Goal: Task Accomplishment & Management: Complete application form

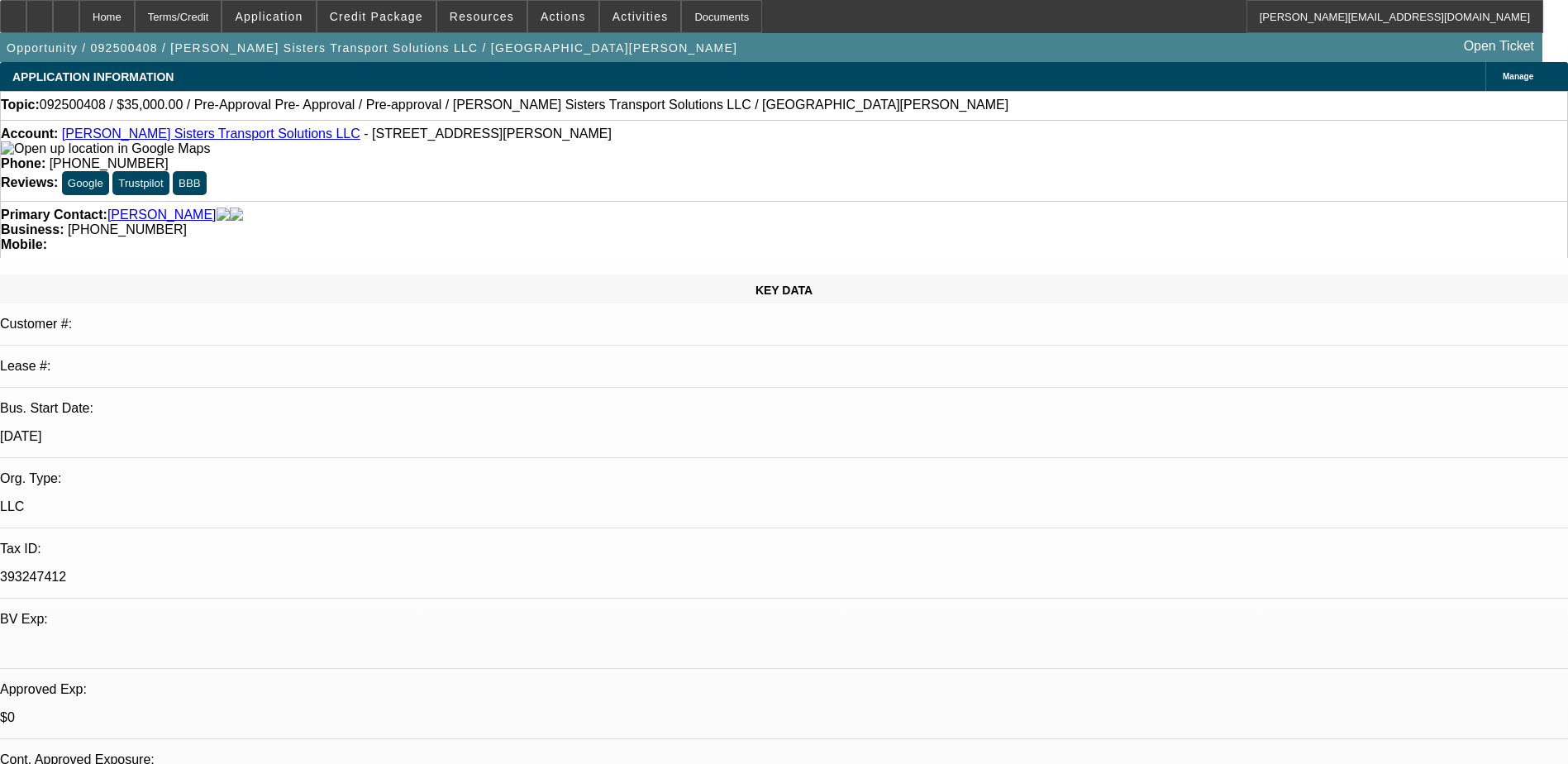
select select "0"
select select "0.1"
select select "0"
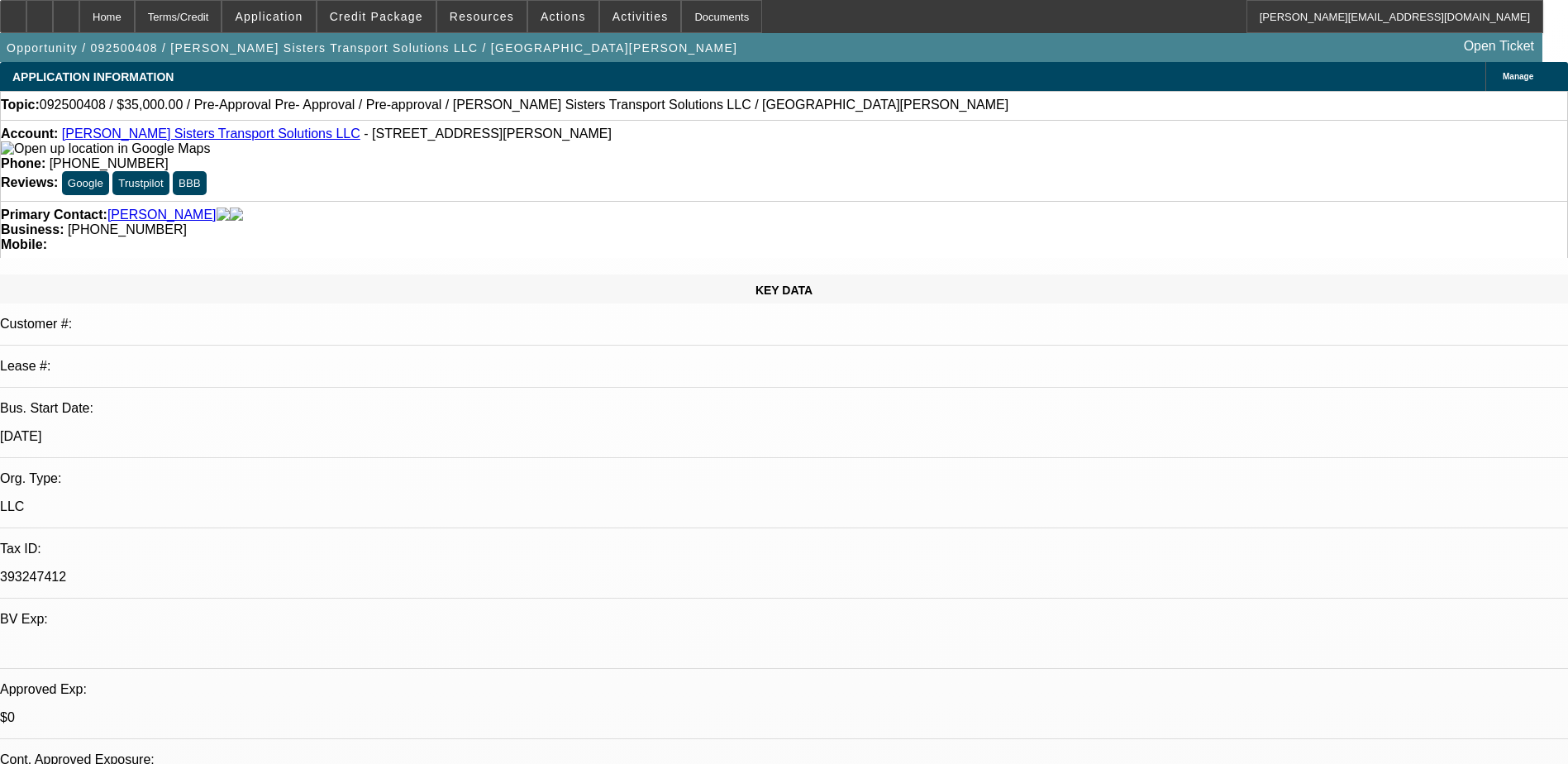
select select "0.1"
select select "0"
select select "2"
select select "0.1"
select select "1"
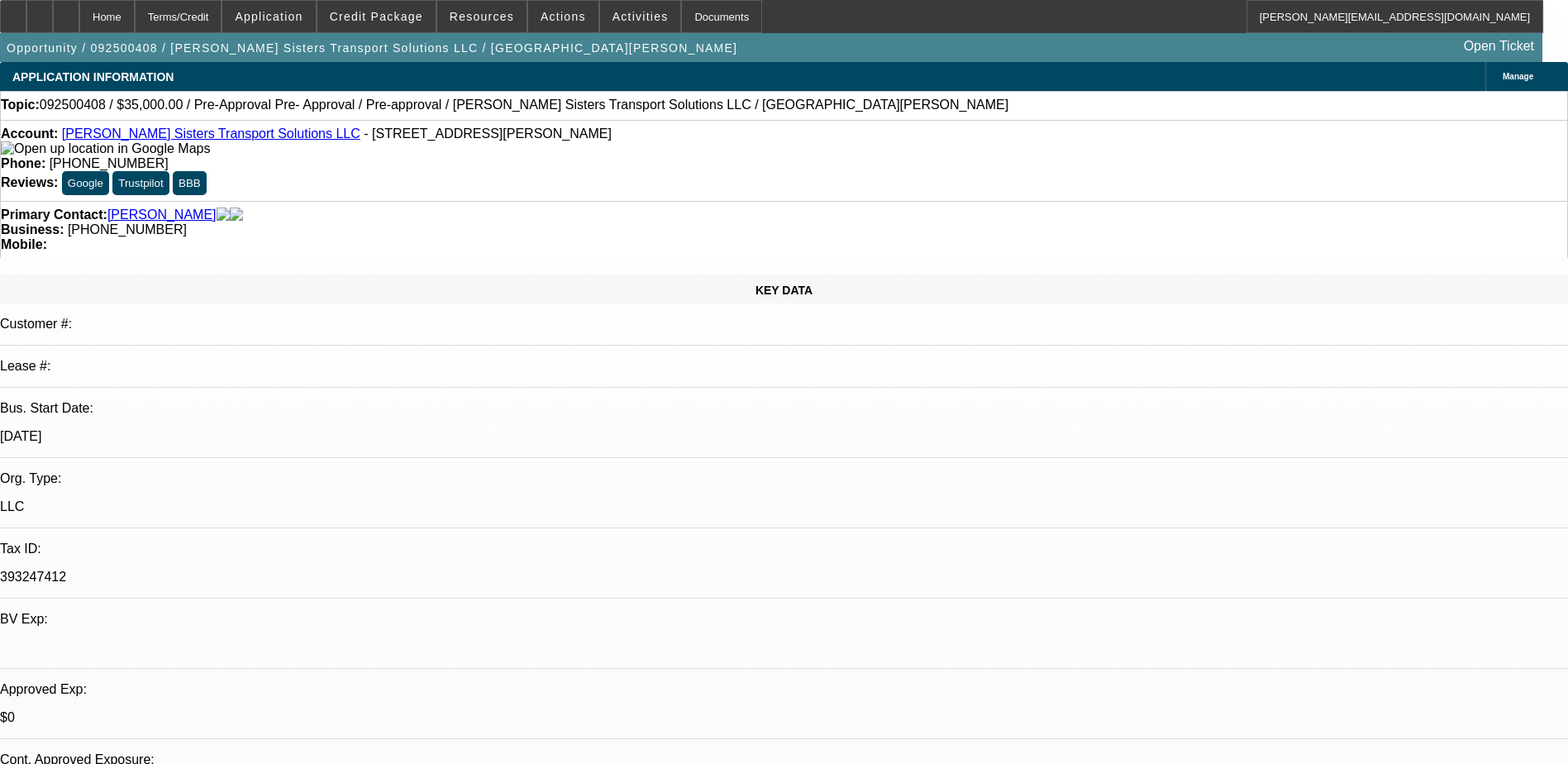
select select "1"
select select "4"
select select "1"
select select "4"
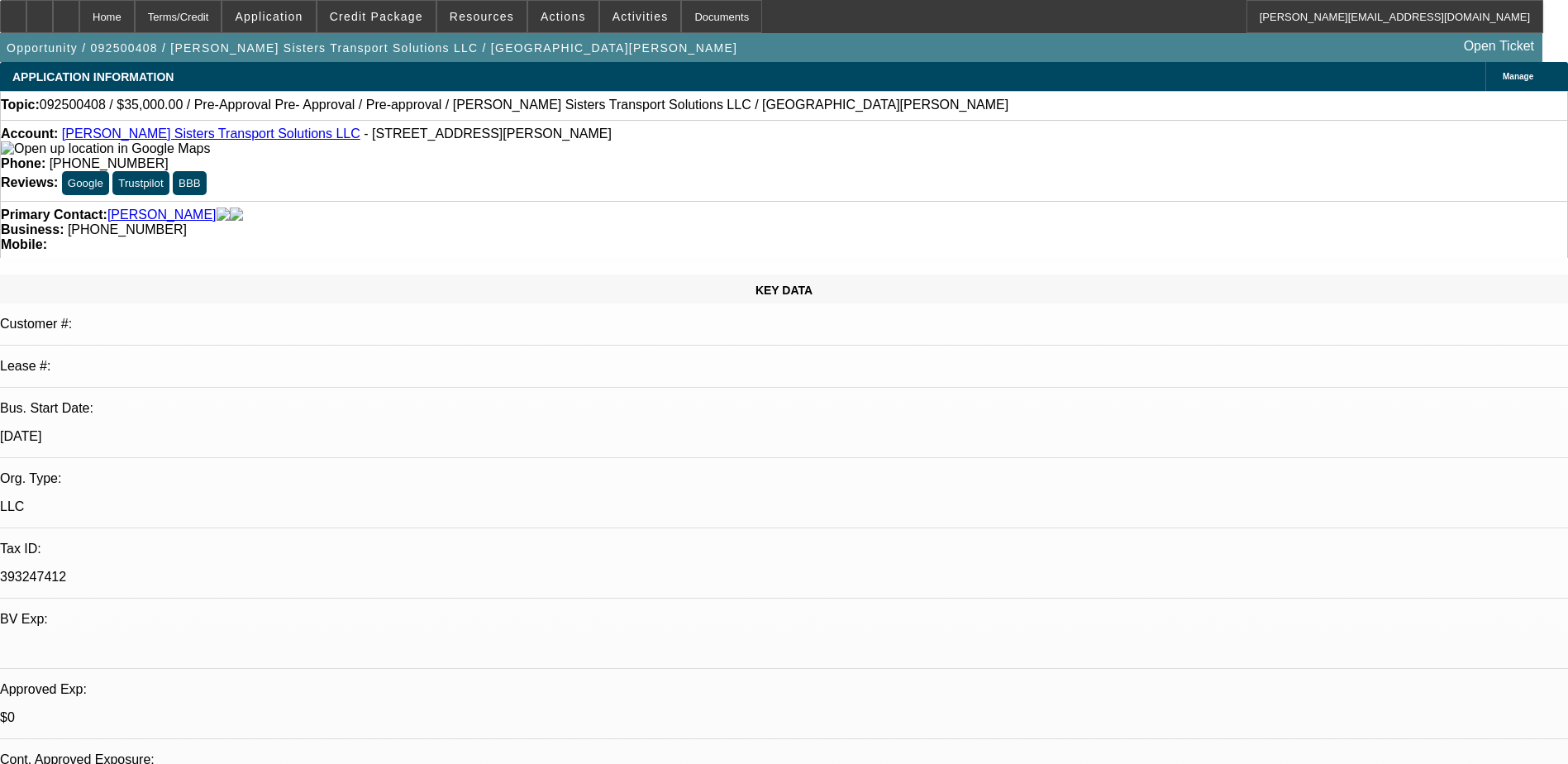
select select "1"
select select "2"
select select "4"
click at [367, 17] on span "Credit Package" at bounding box center [376, 16] width 94 height 13
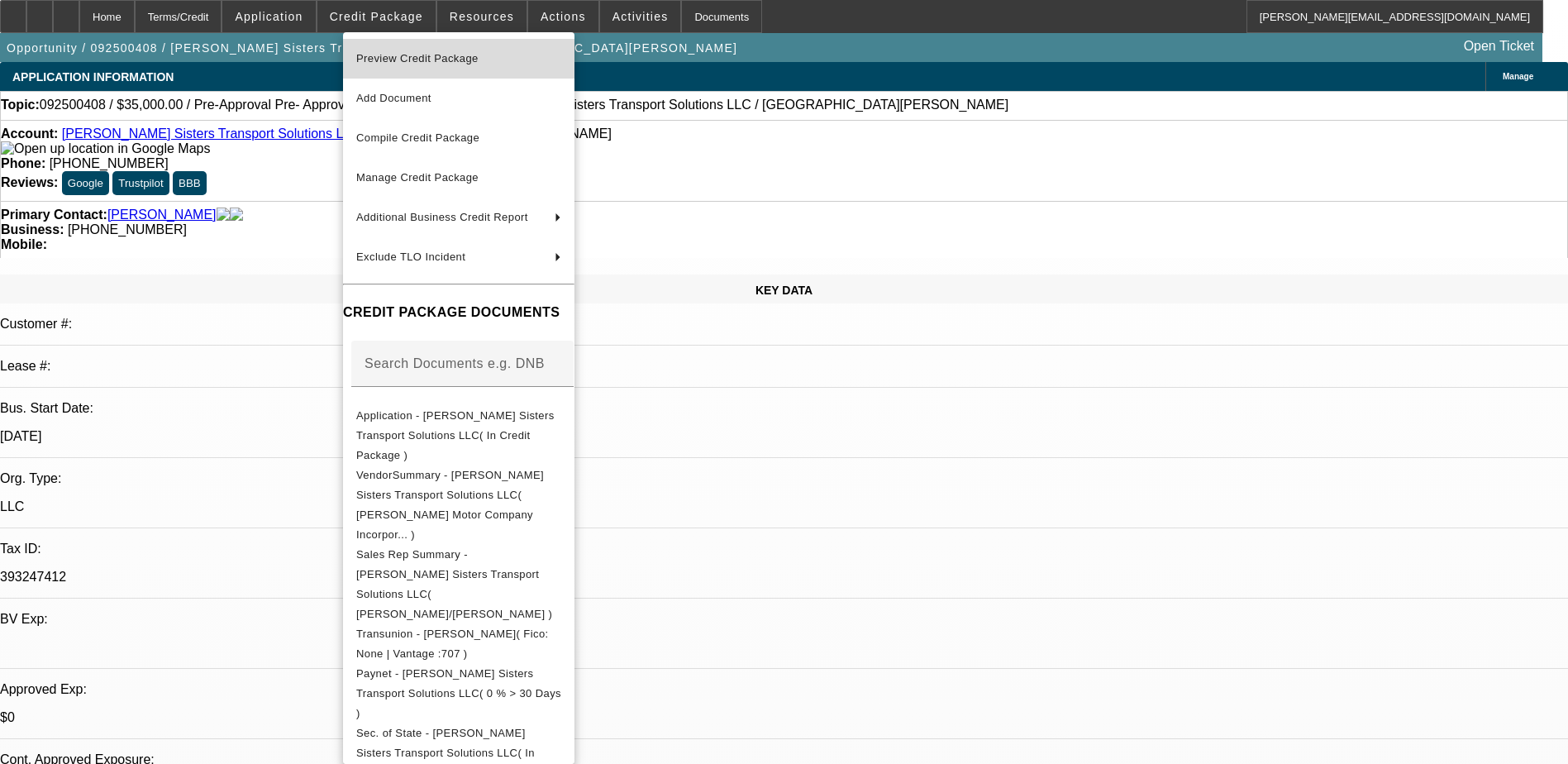
click at [390, 57] on span "Preview Credit Package" at bounding box center [417, 58] width 122 height 12
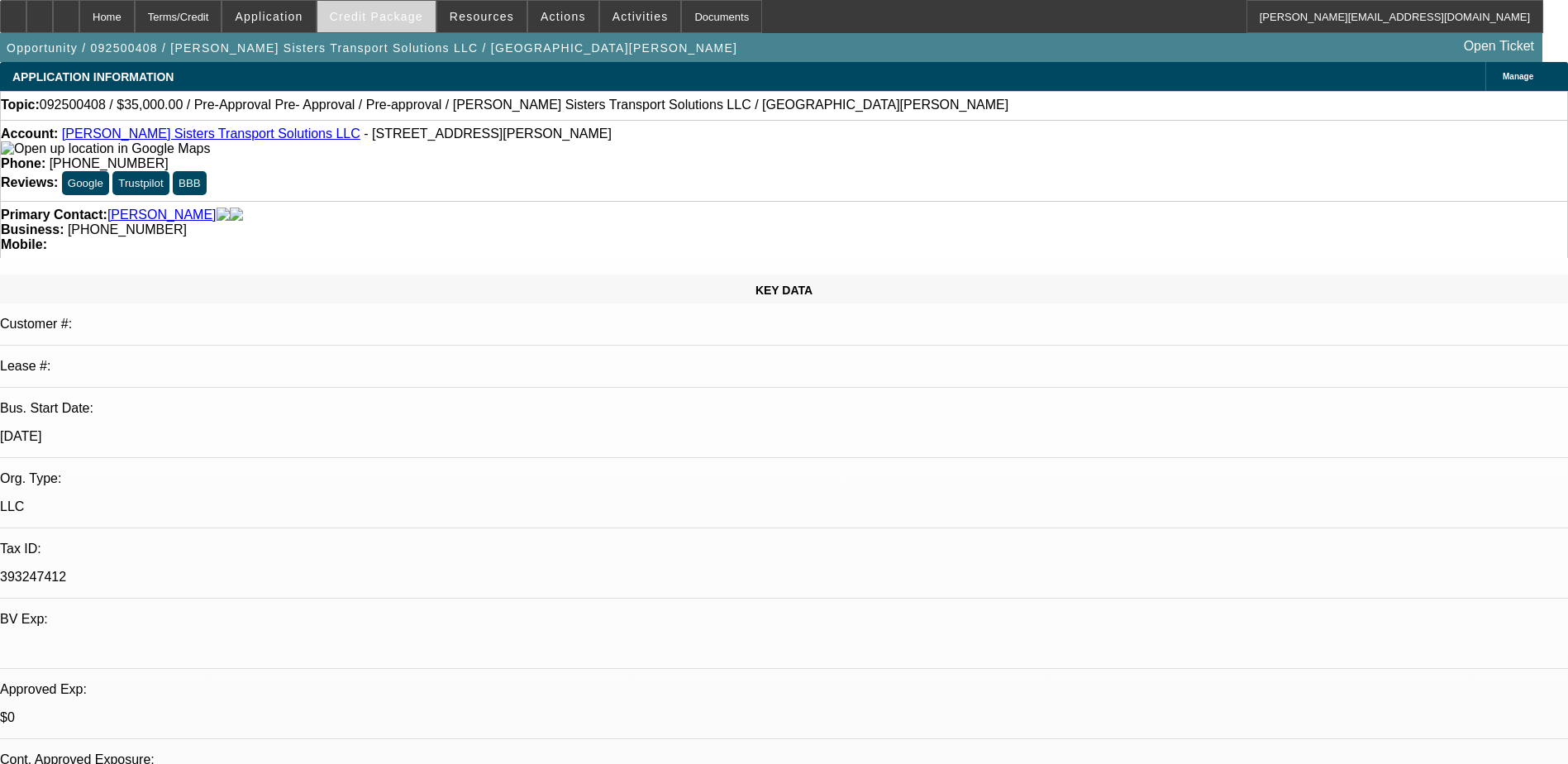
click at [408, 17] on span "Credit Package" at bounding box center [376, 16] width 94 height 13
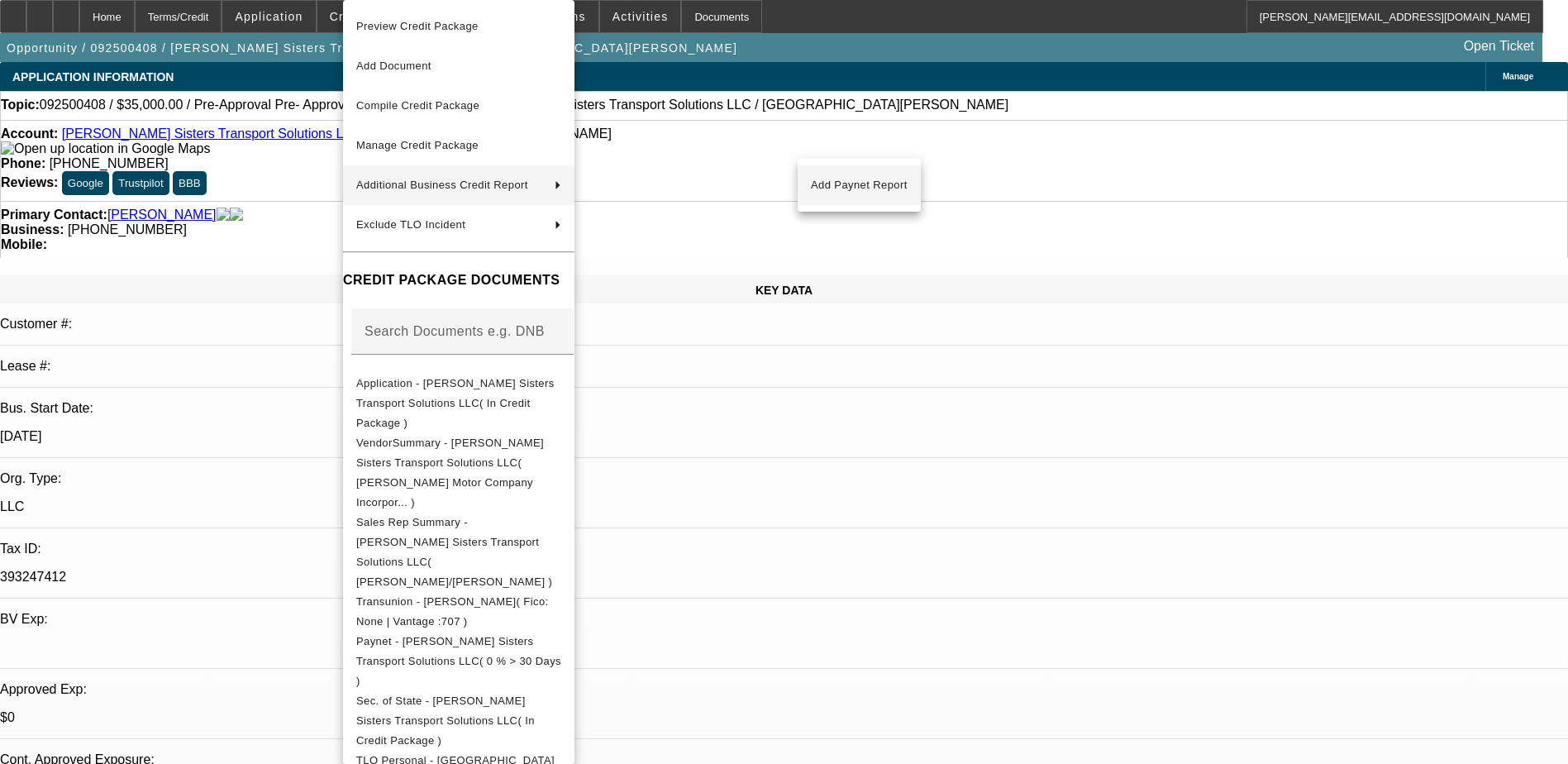
click at [863, 189] on span "Add Paynet Report" at bounding box center [860, 185] width 97 height 20
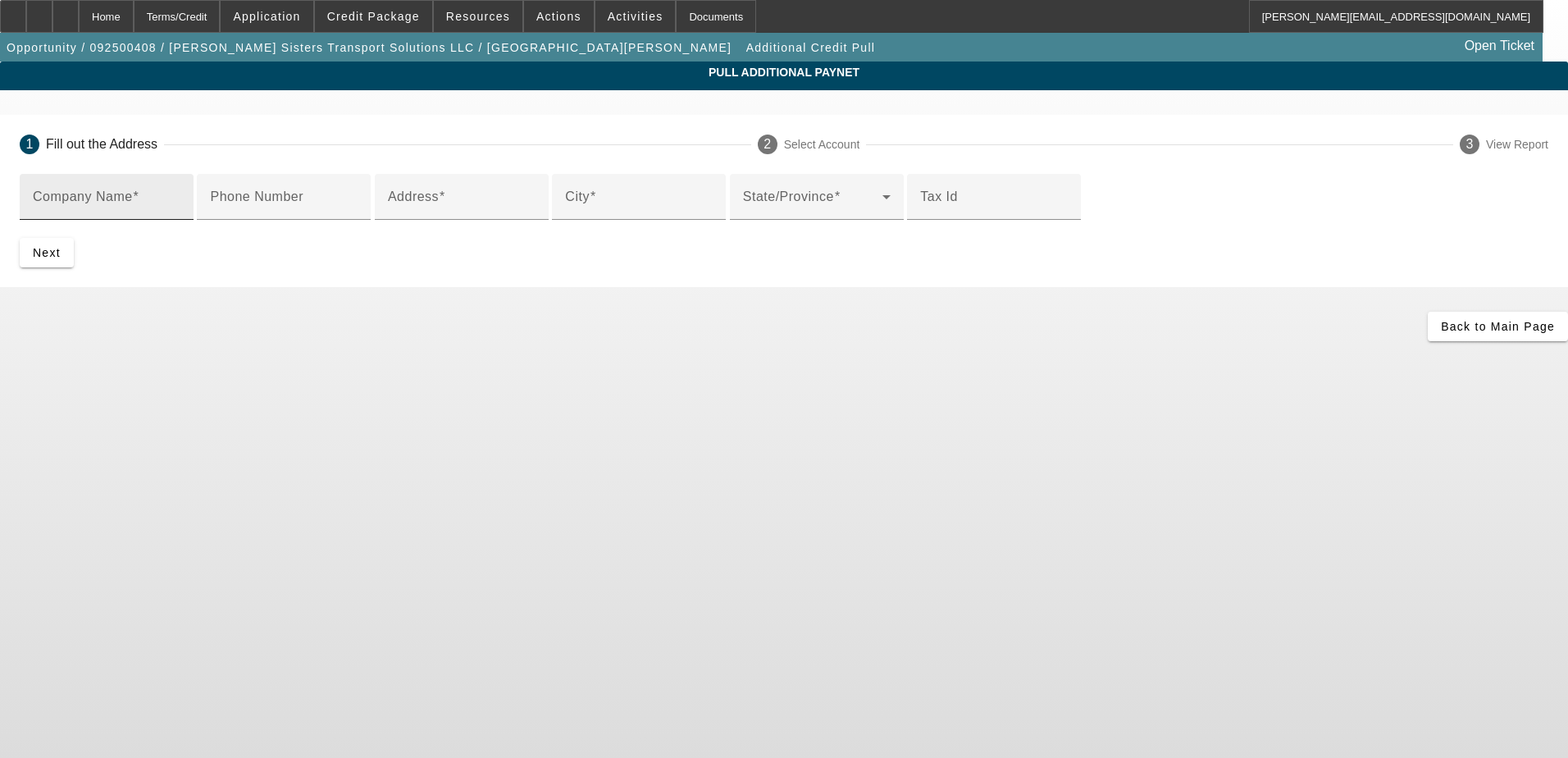
click at [181, 196] on input "Company Name" at bounding box center [106, 203] width 148 height 20
type input "Ivey Motorsports LLC"
click at [507, 220] on div "Address" at bounding box center [461, 197] width 148 height 46
type input "714 28th Street"
type input "Newport News"
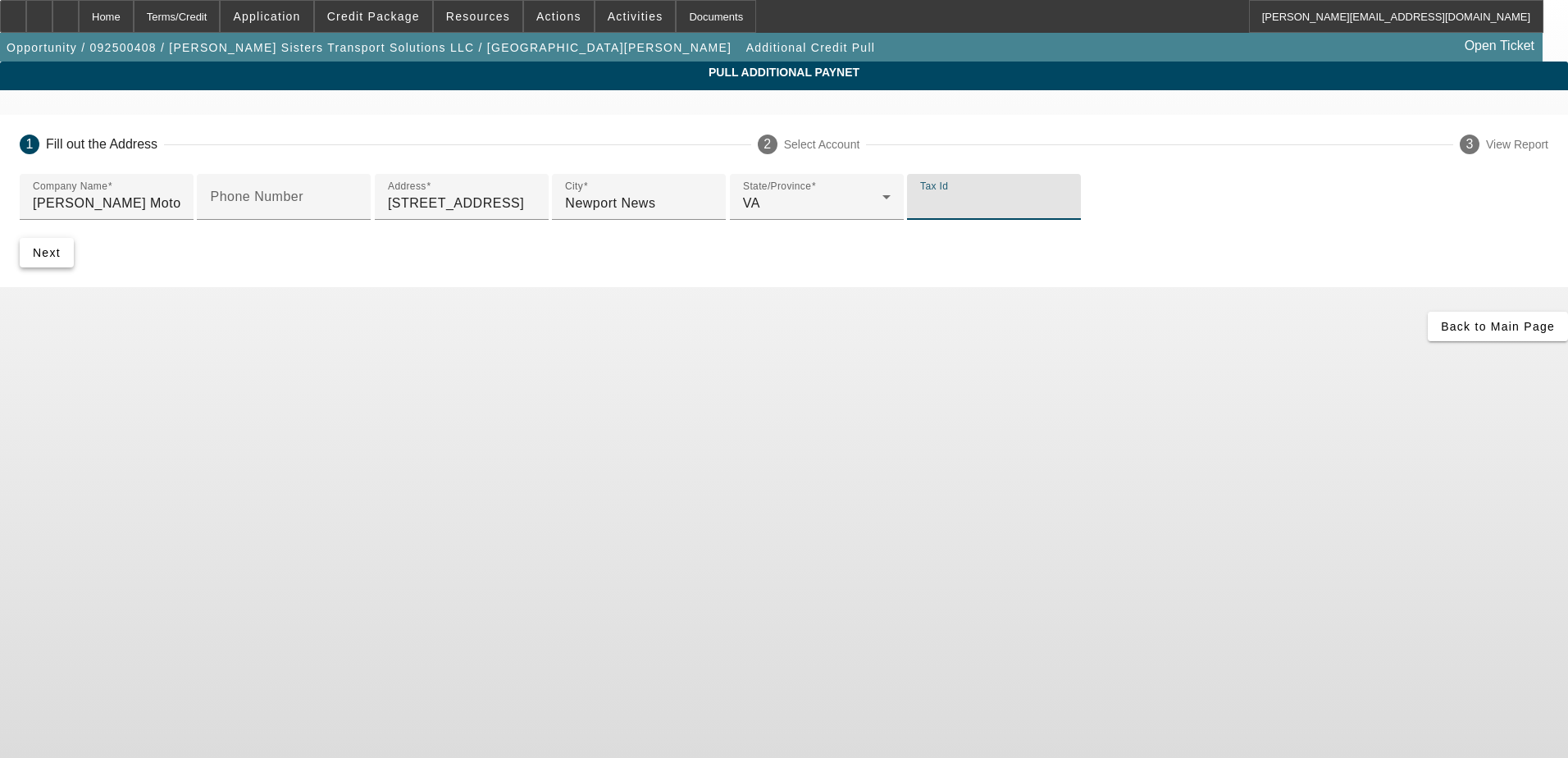
click at [61, 260] on span "Next" at bounding box center [47, 253] width 28 height 13
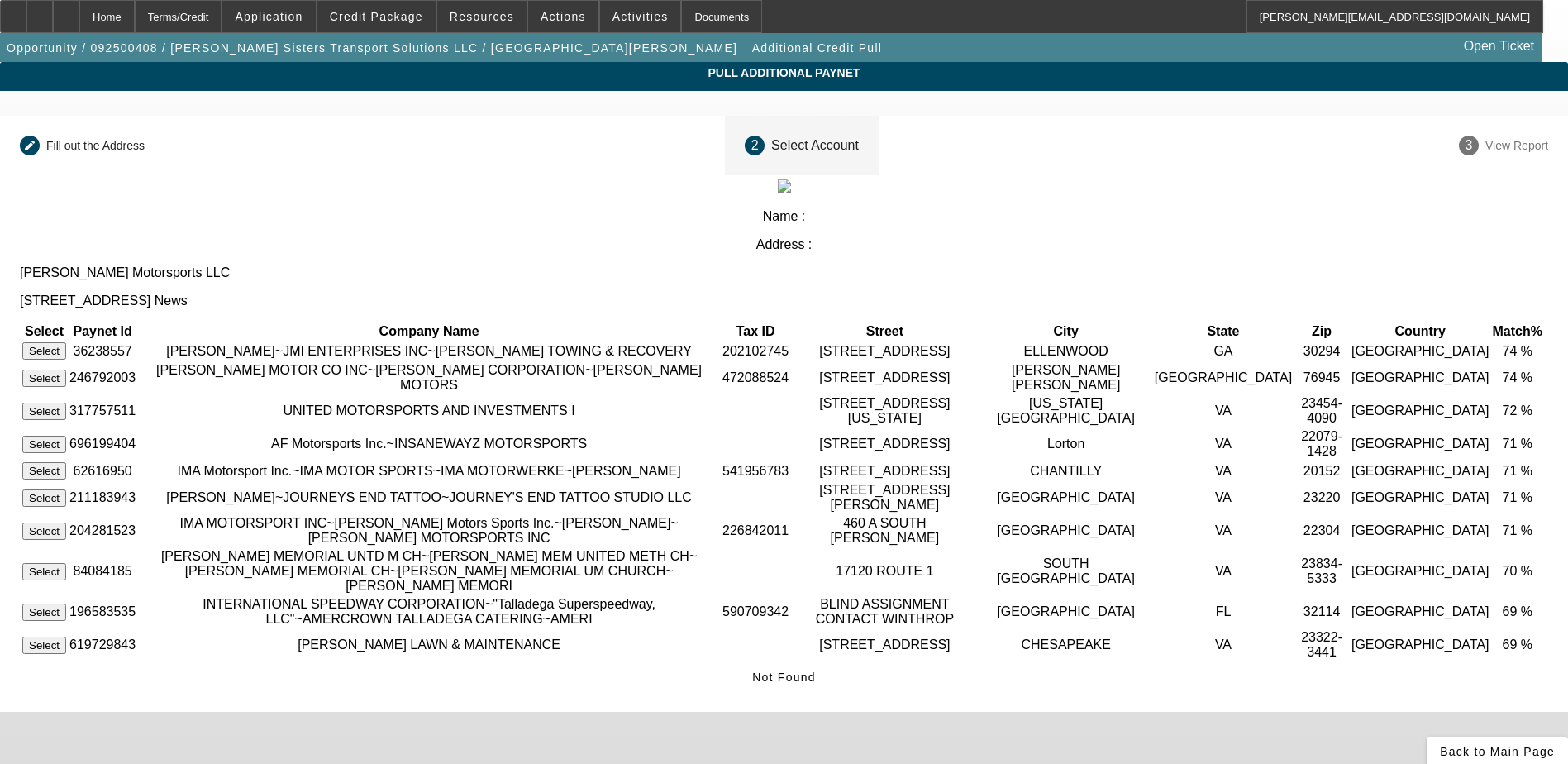
scroll to position [46, 0]
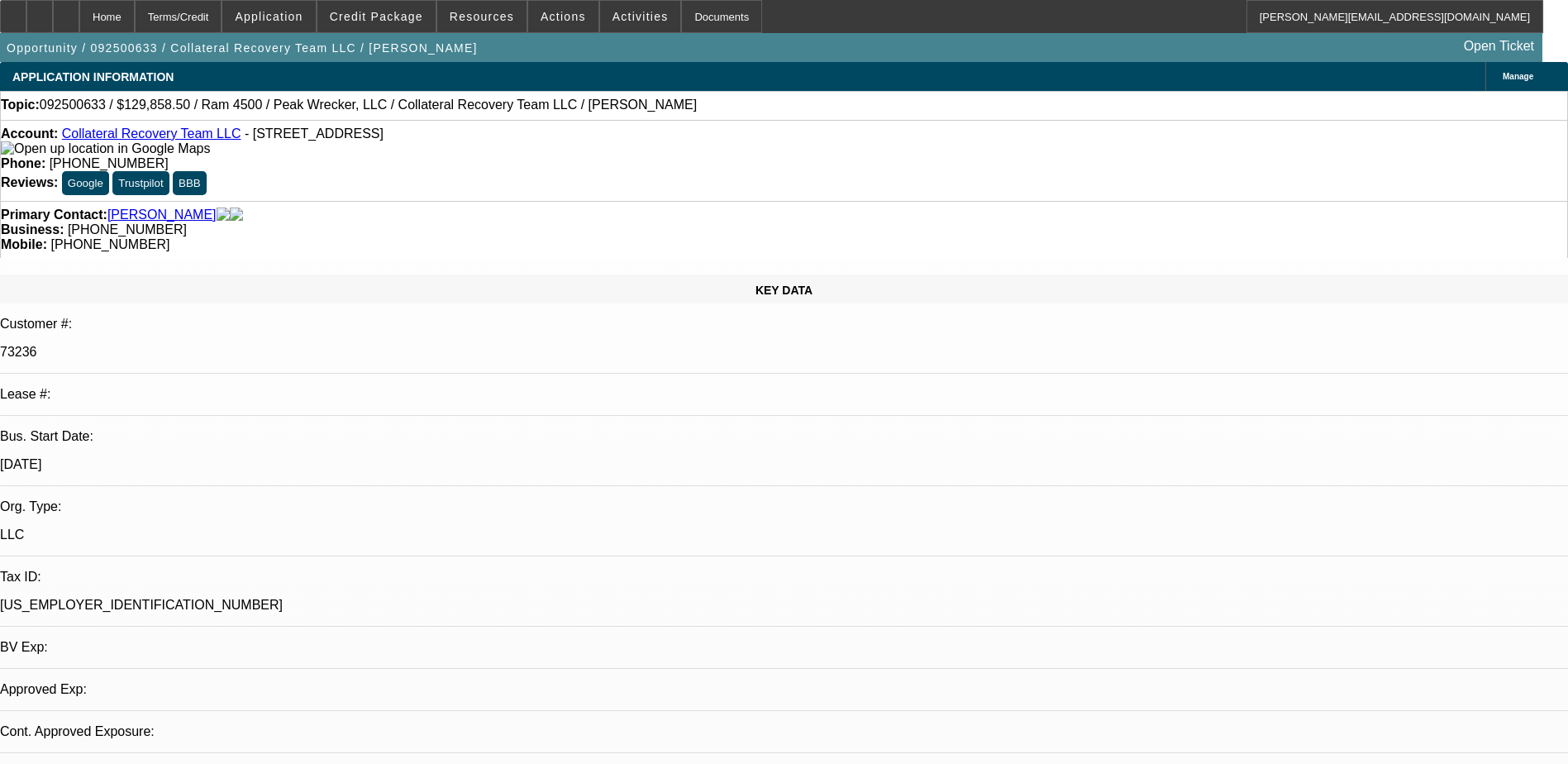
select select "0"
select select "2"
select select "0"
select select "2"
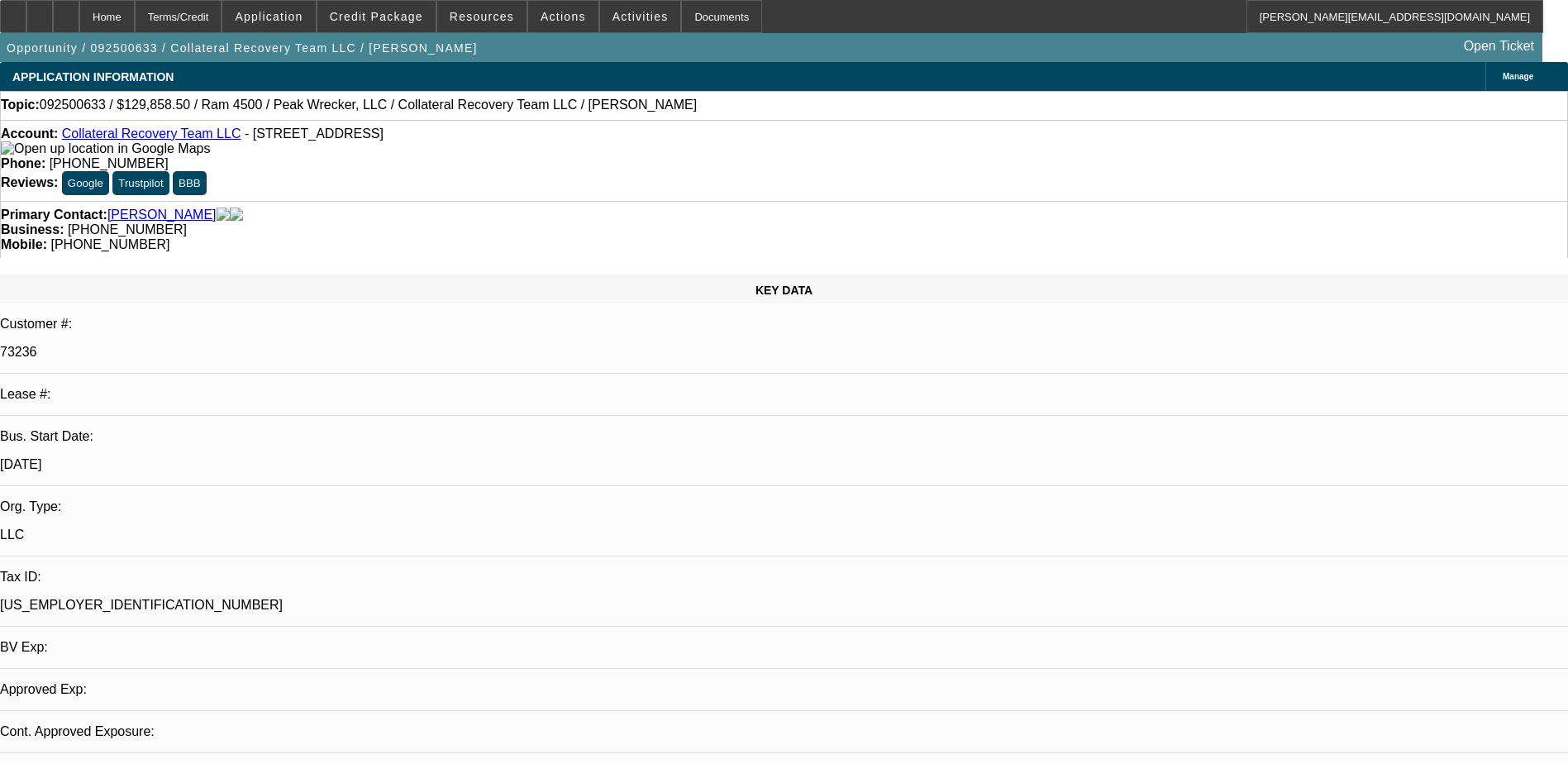
select select "0.1"
select select "1"
select select "2"
select select "6"
select select "1"
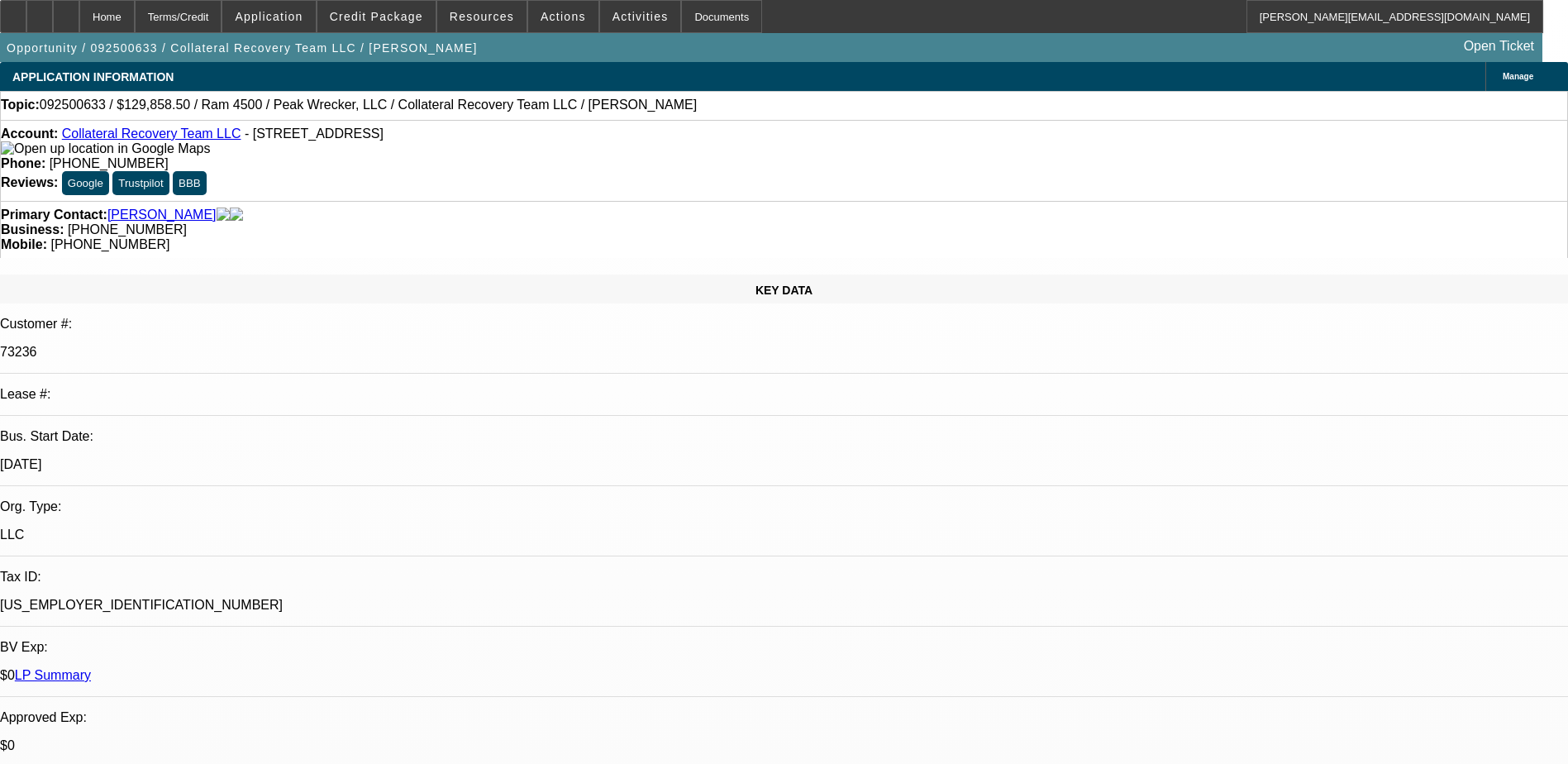
select select "2"
select select "4"
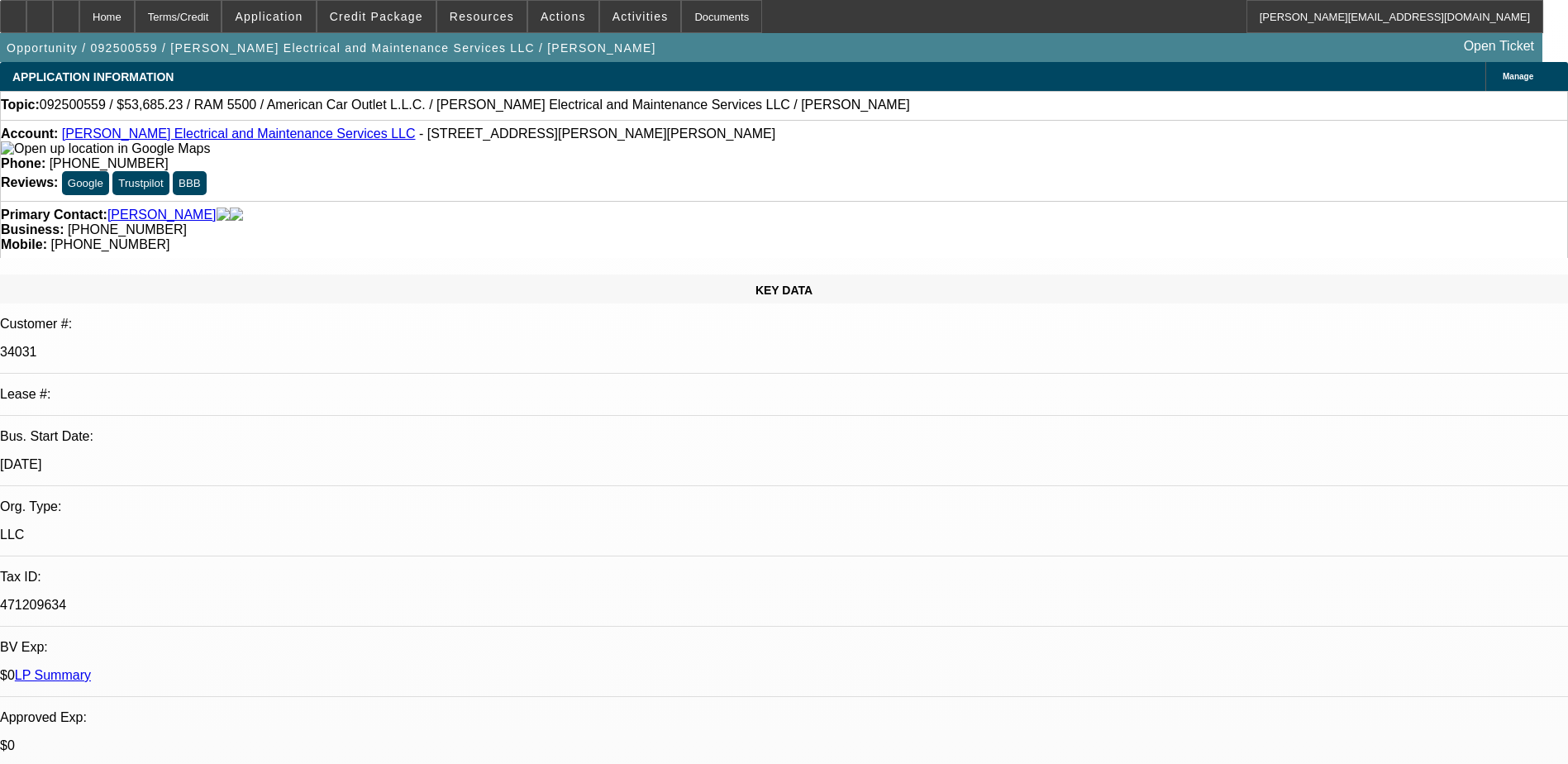
select select "0.1"
select select "2"
select select "0"
select select "0.1"
select select "2"
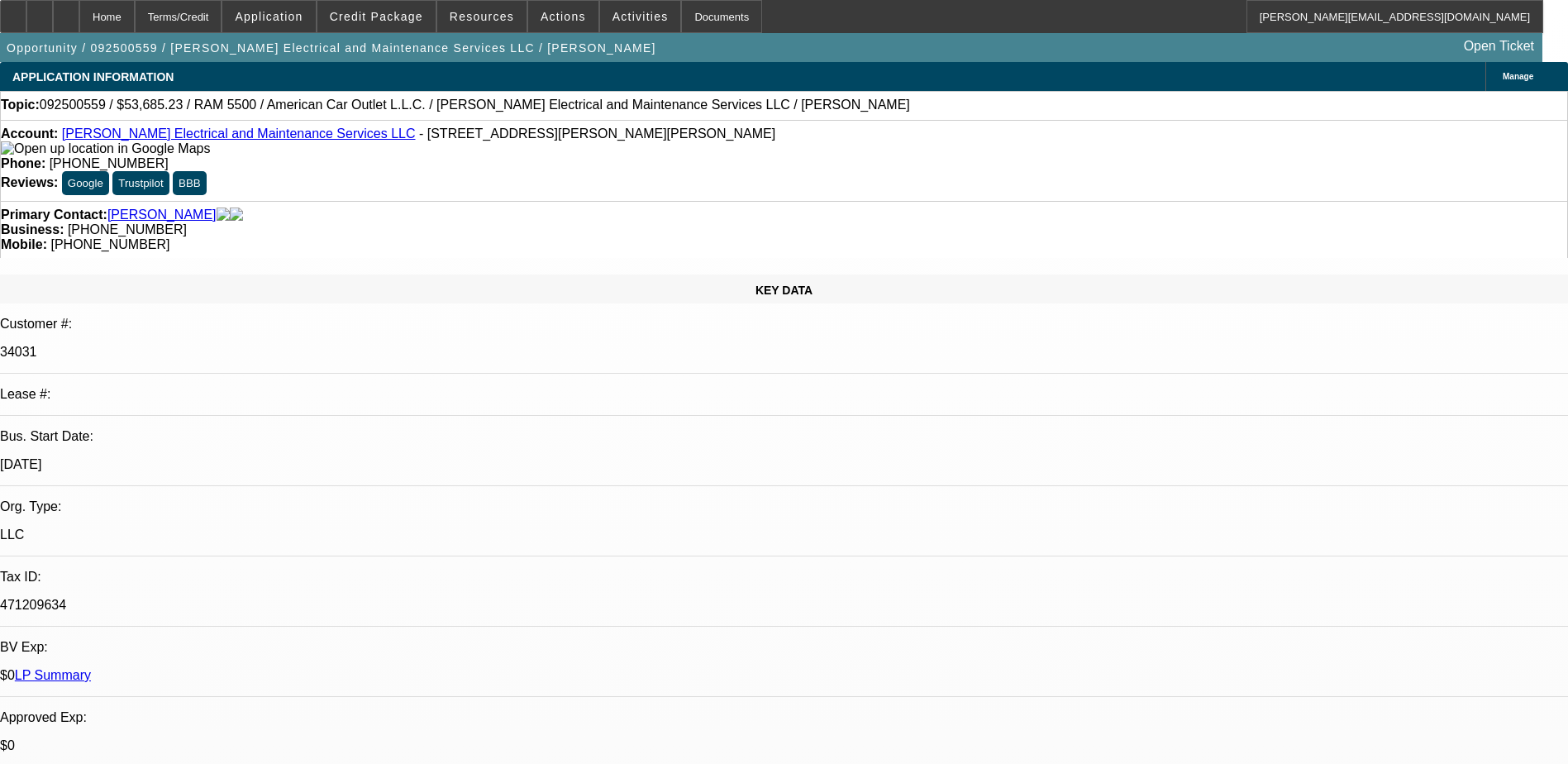
select select "0"
select select "0.1"
select select "2"
select select "0"
select select "0.1"
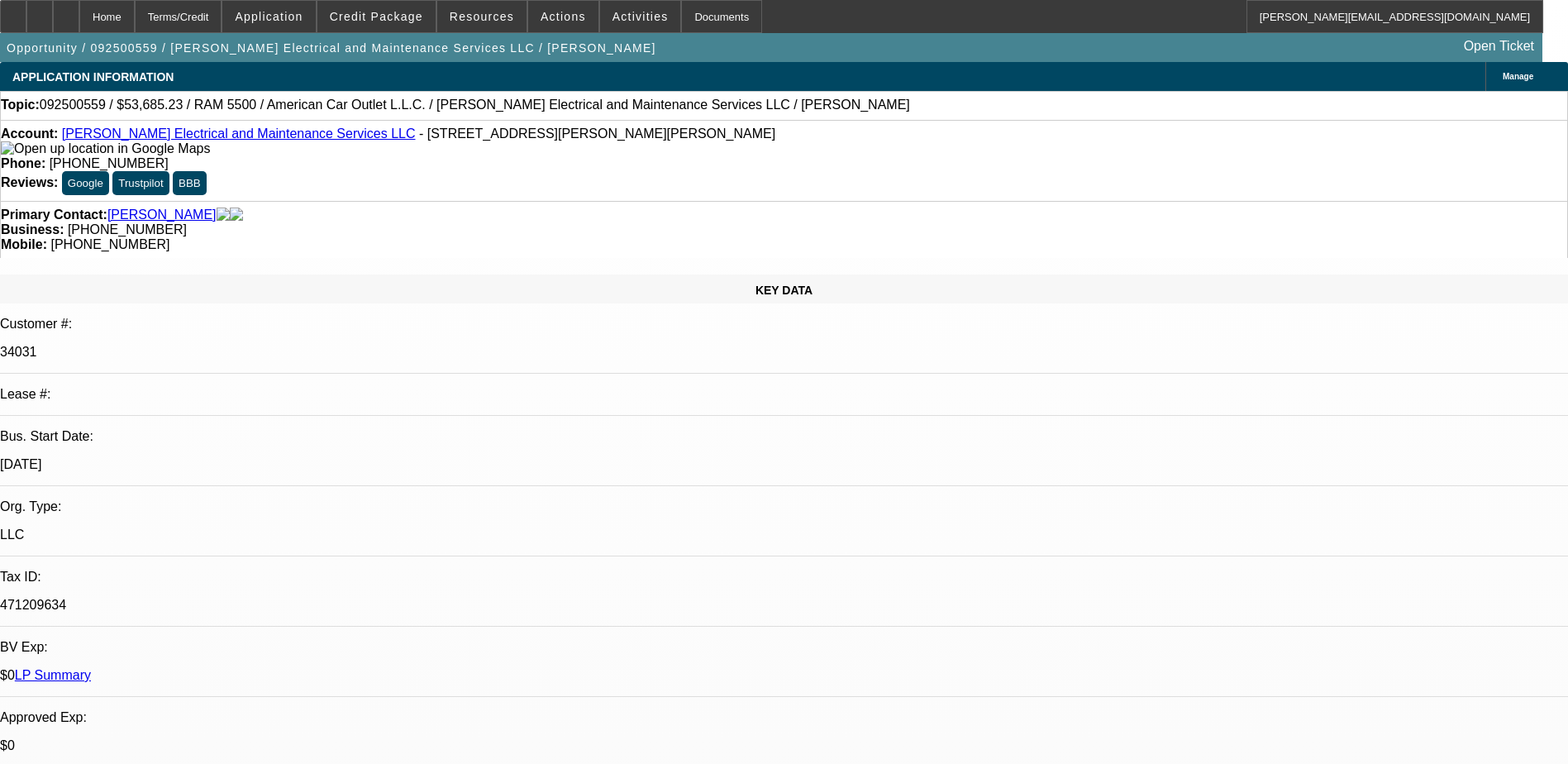
select select "2"
select select "0"
select select "1"
select select "2"
select select "6"
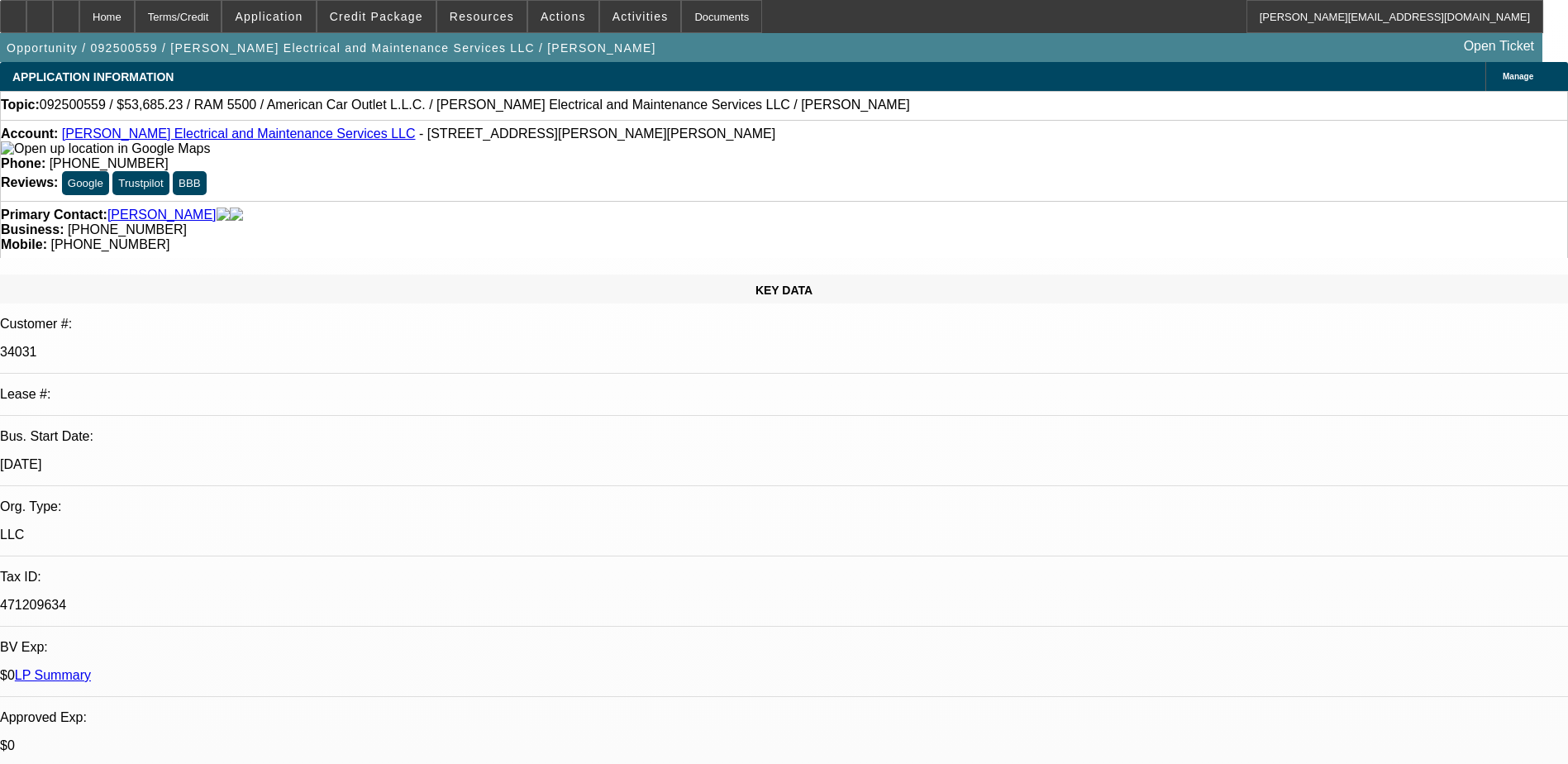
select select "1"
select select "2"
select select "6"
select select "1"
select select "2"
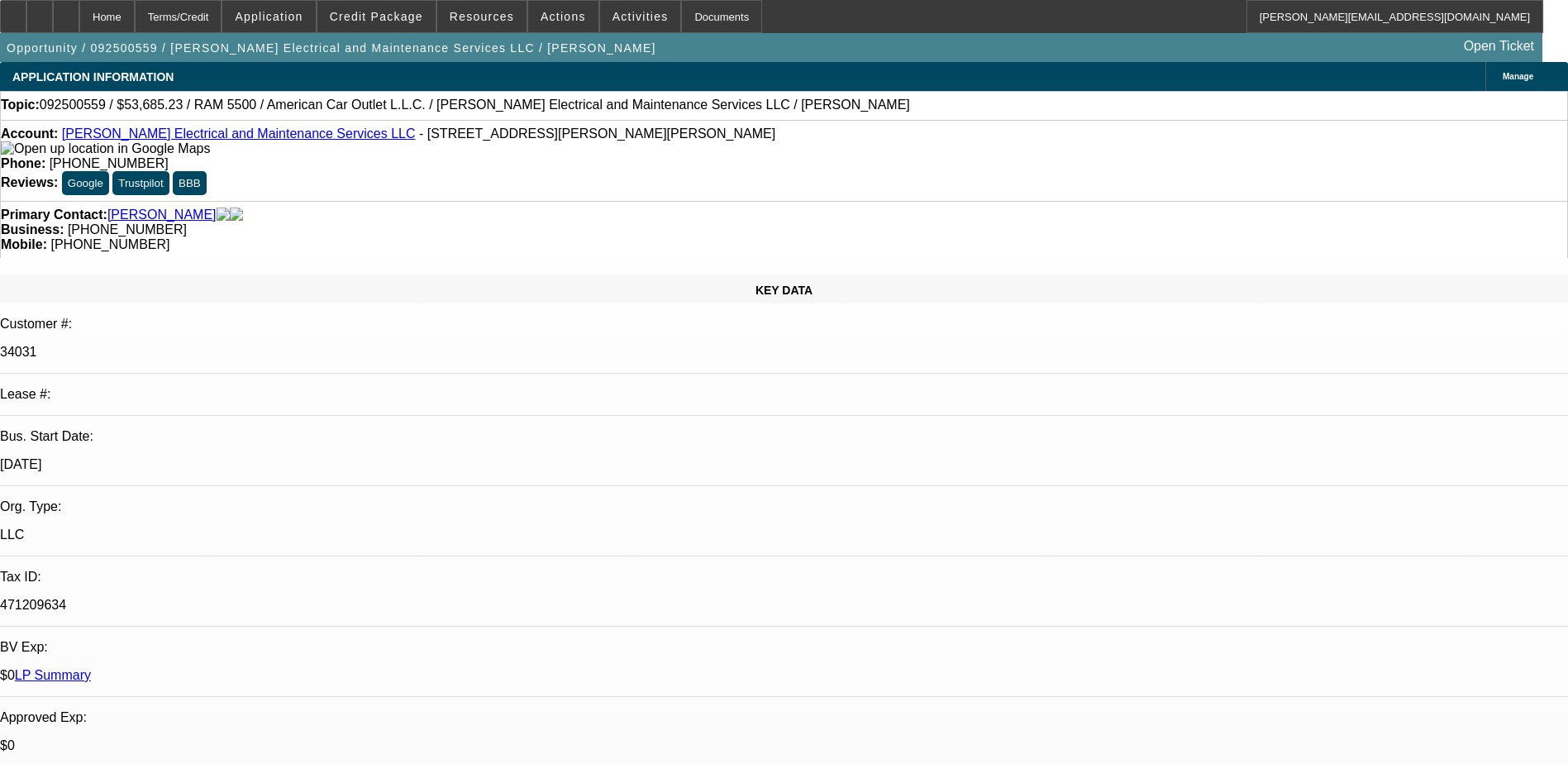
select select "6"
select select "1"
select select "2"
select select "6"
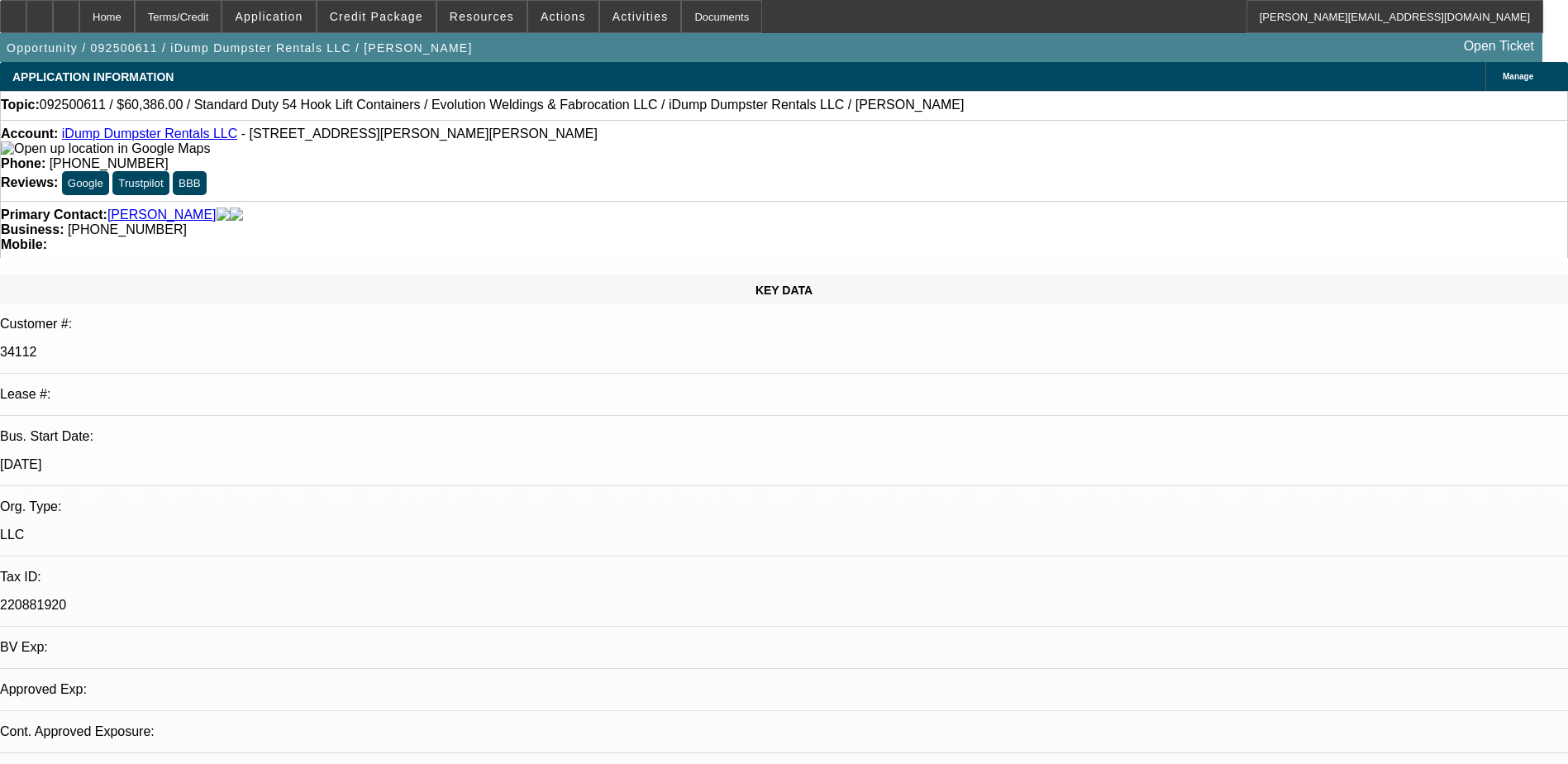
select select "0"
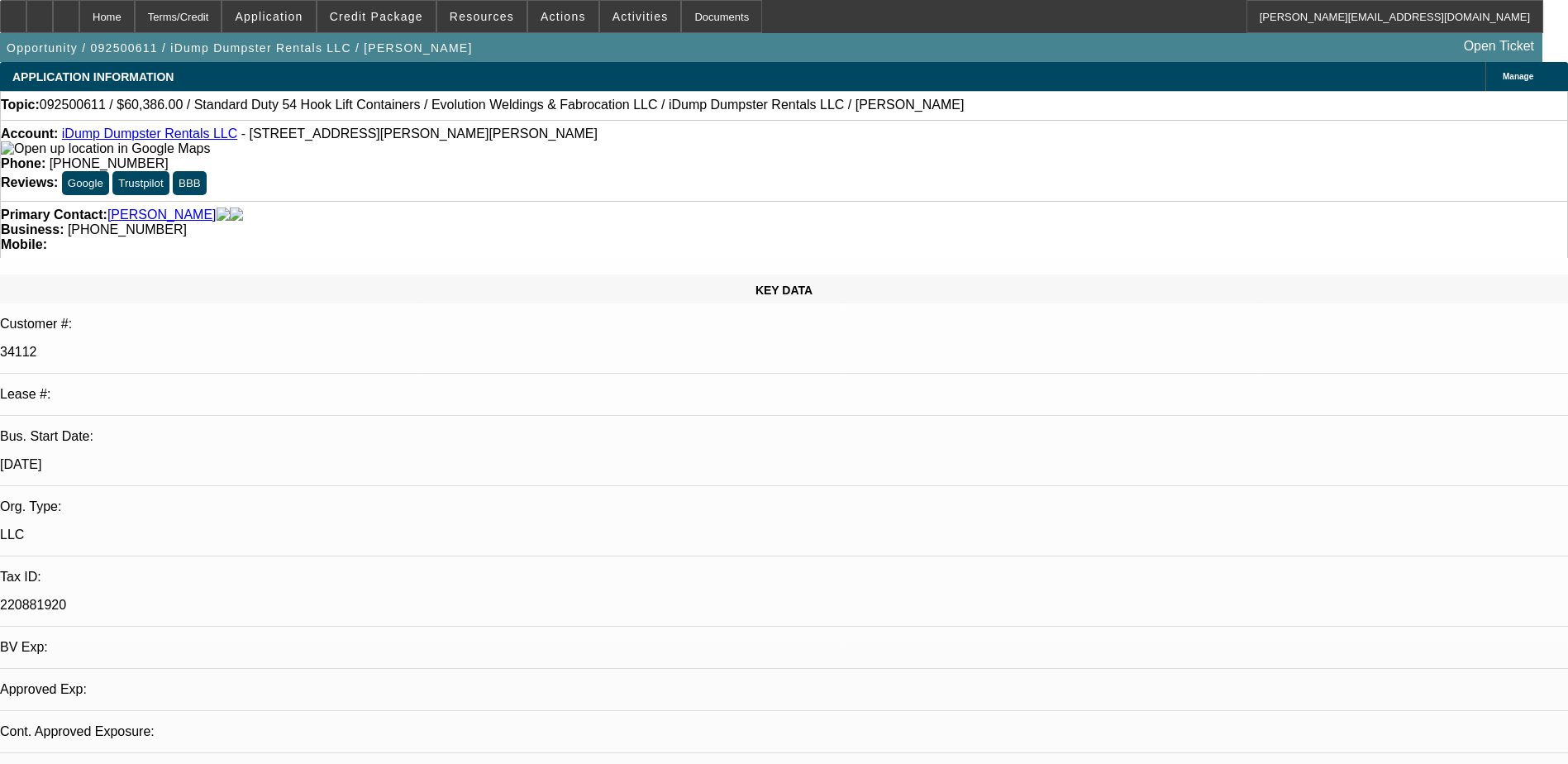
select select "0"
select select "1"
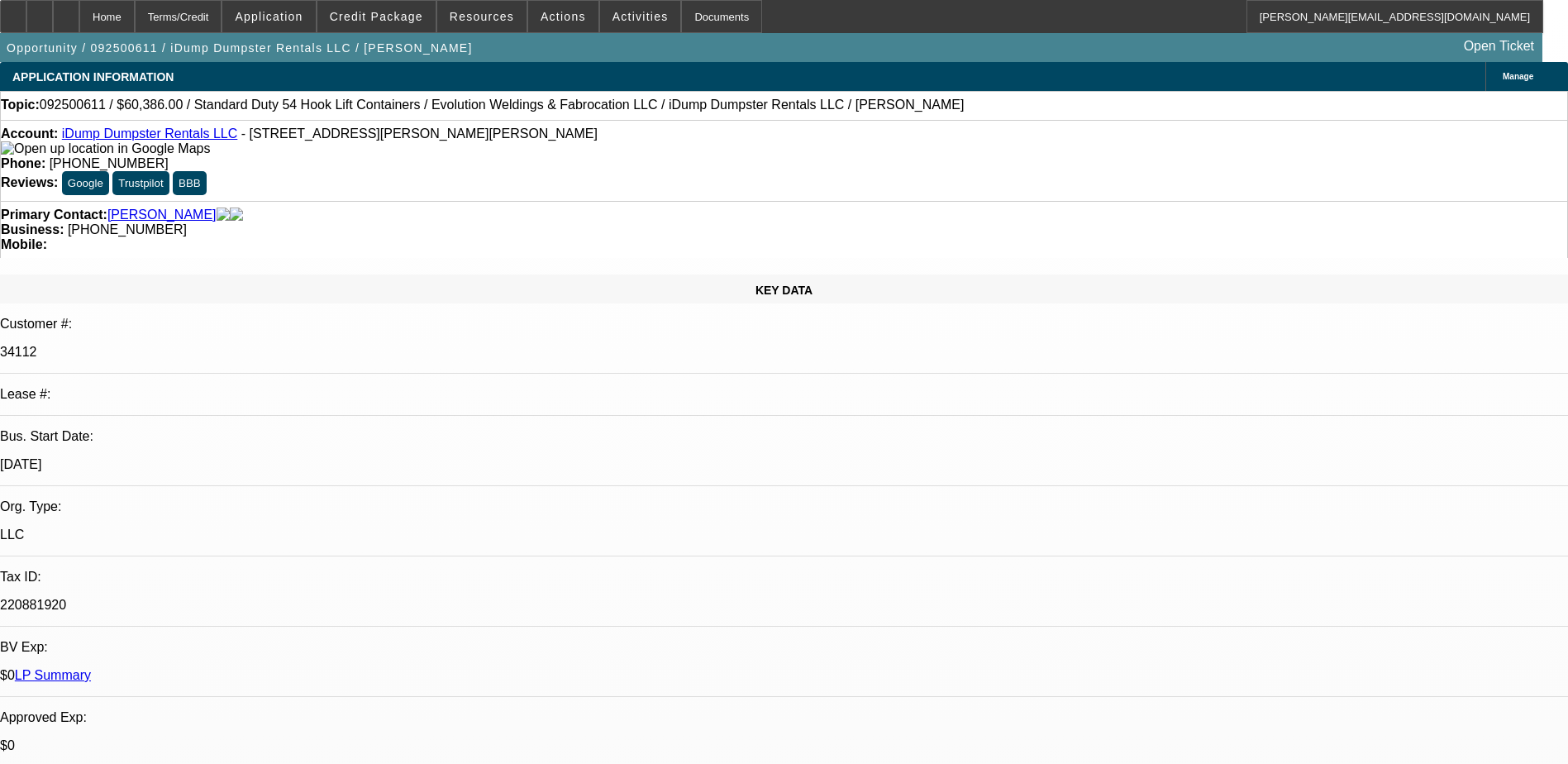
select select "6"
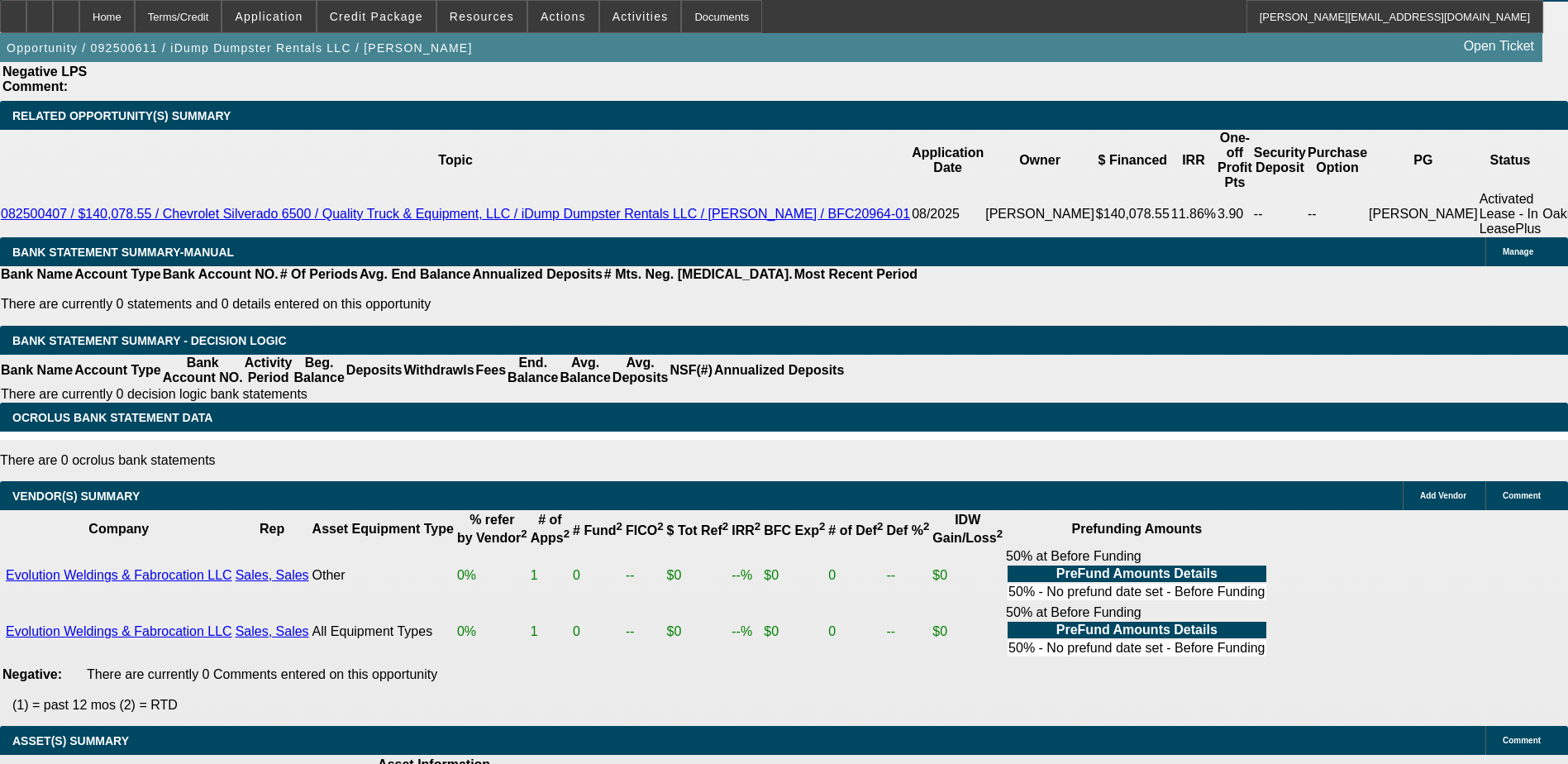
scroll to position [325, 0]
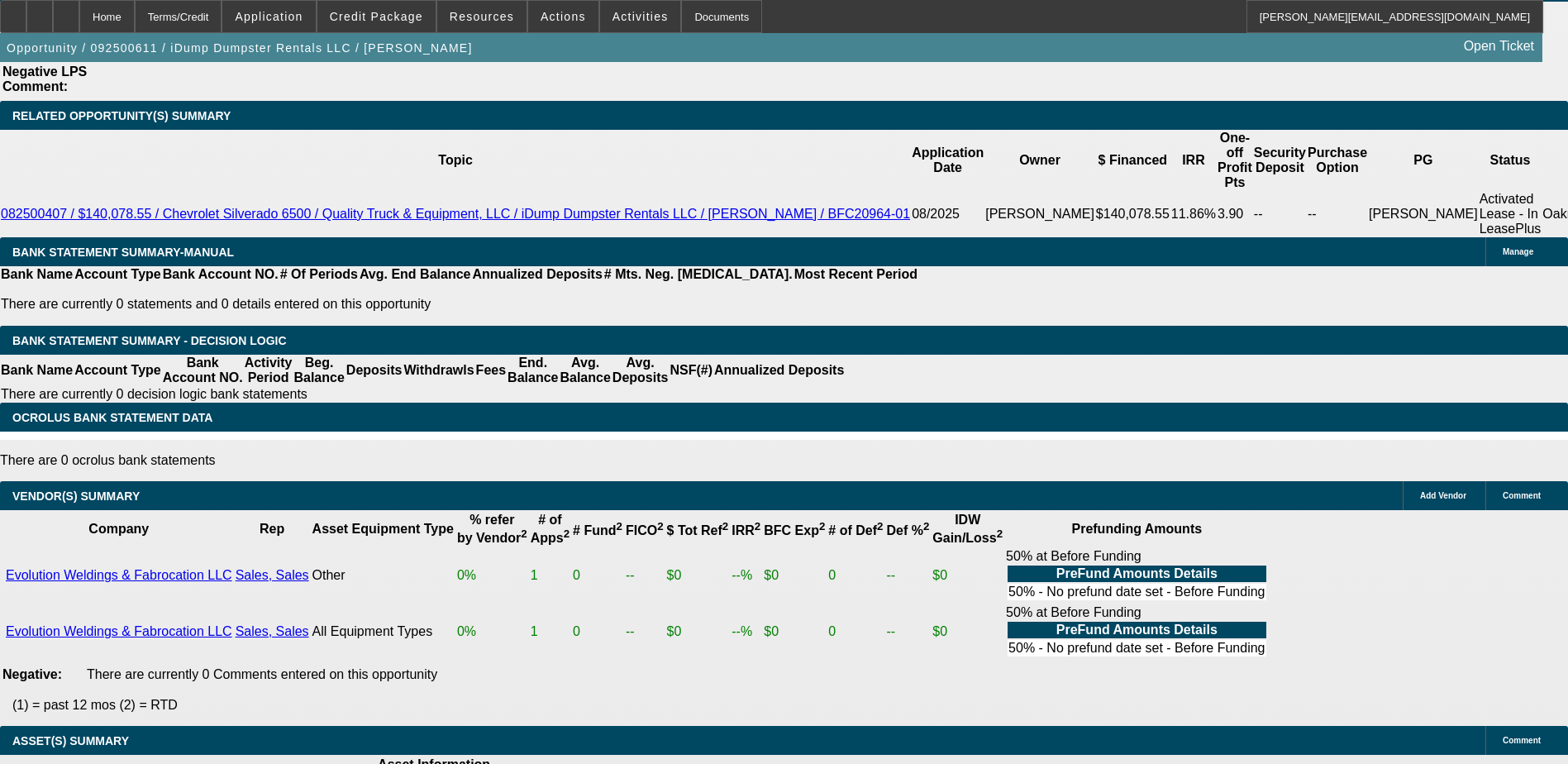
scroll to position [159, 0]
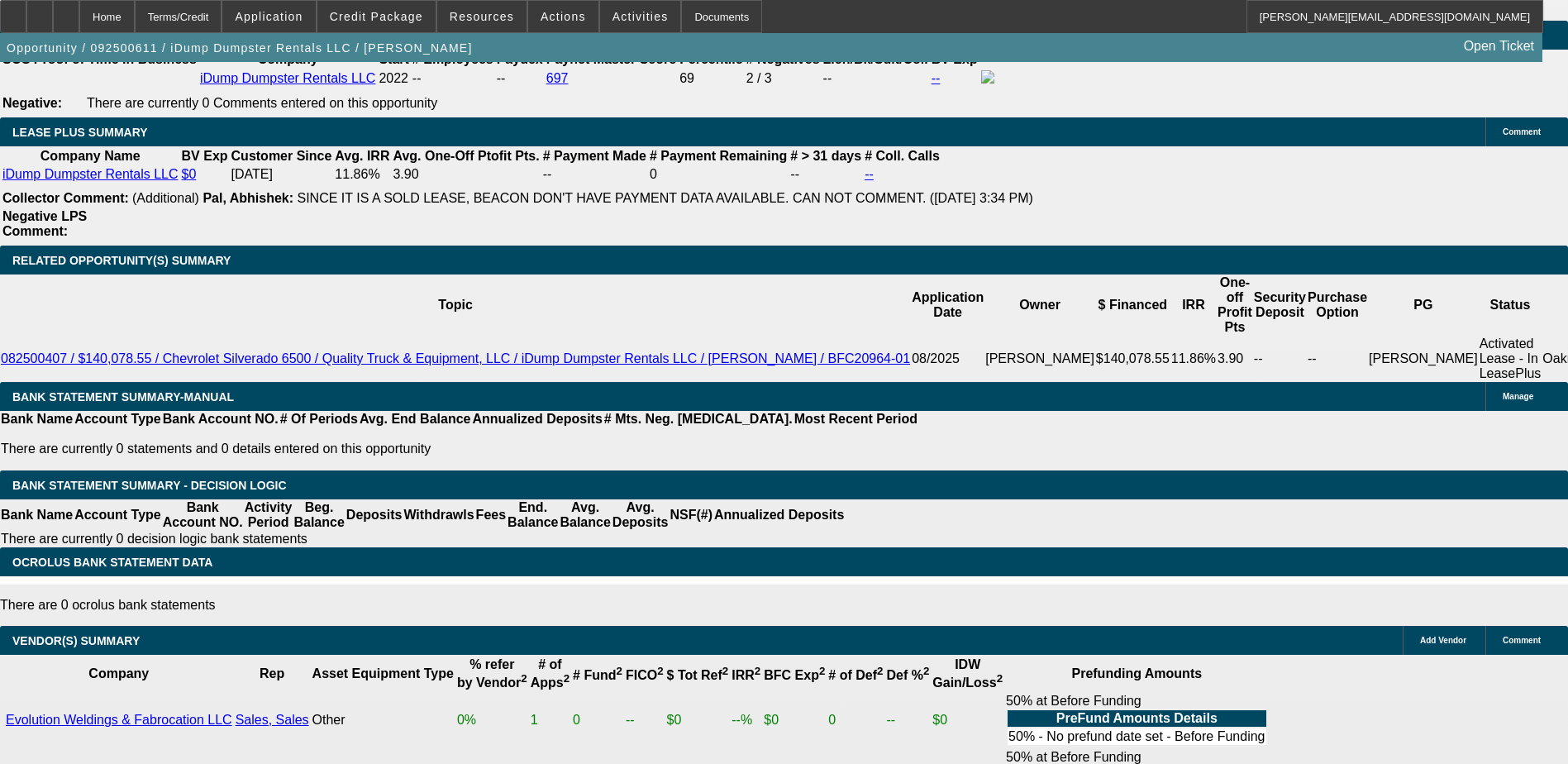
scroll to position [2744, 0]
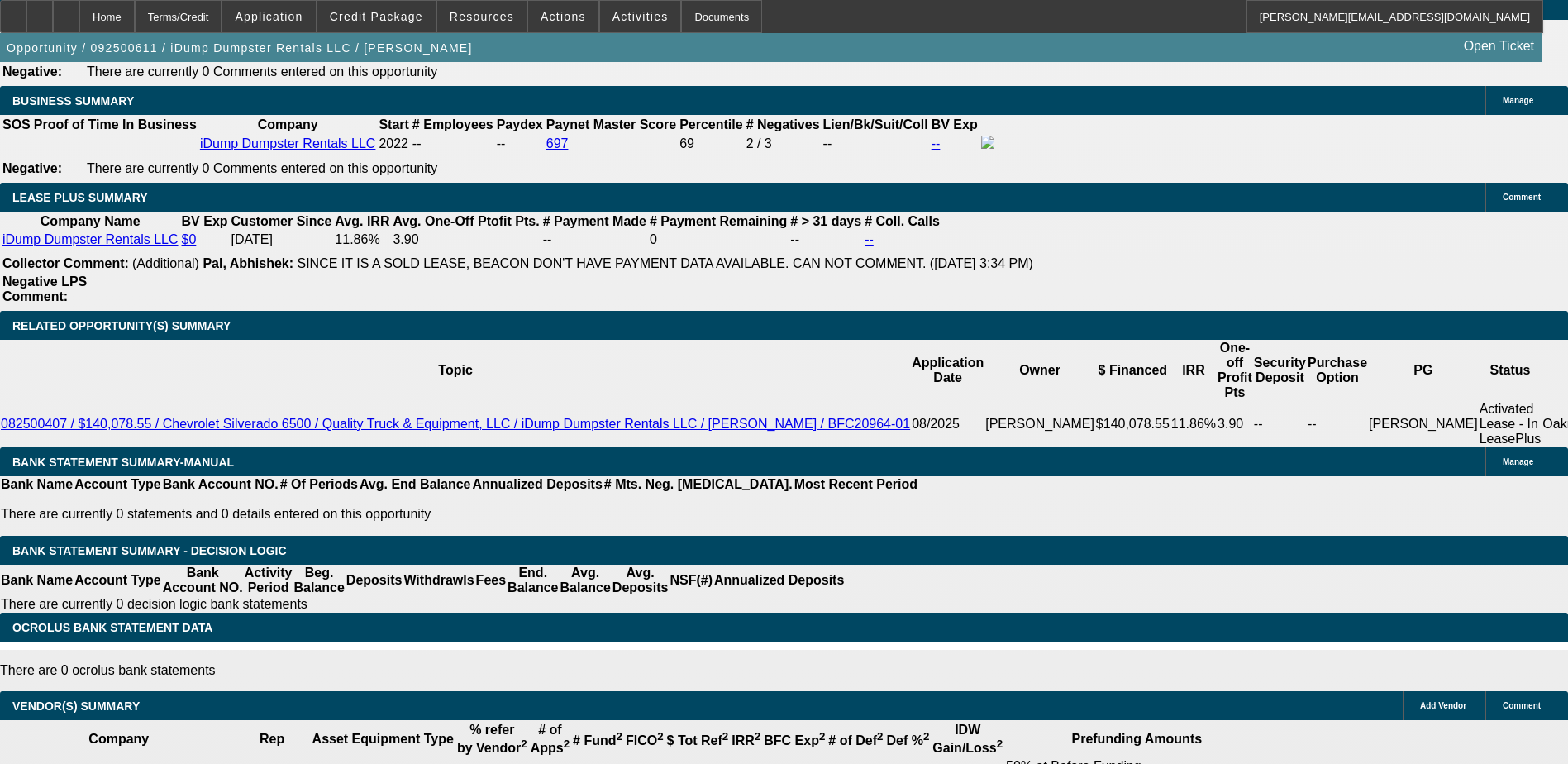
scroll to position [2662, 0]
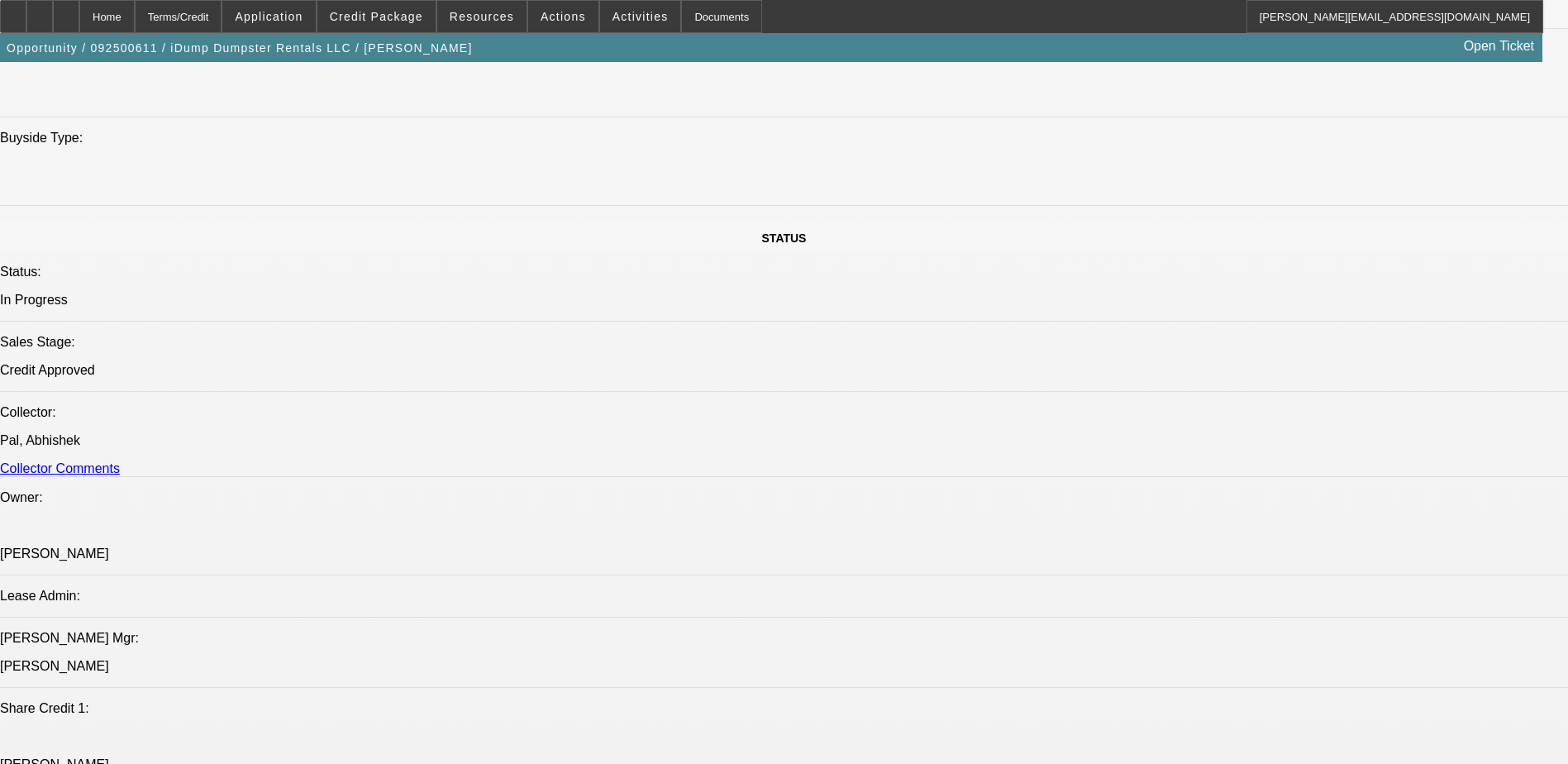
scroll to position [1422, 0]
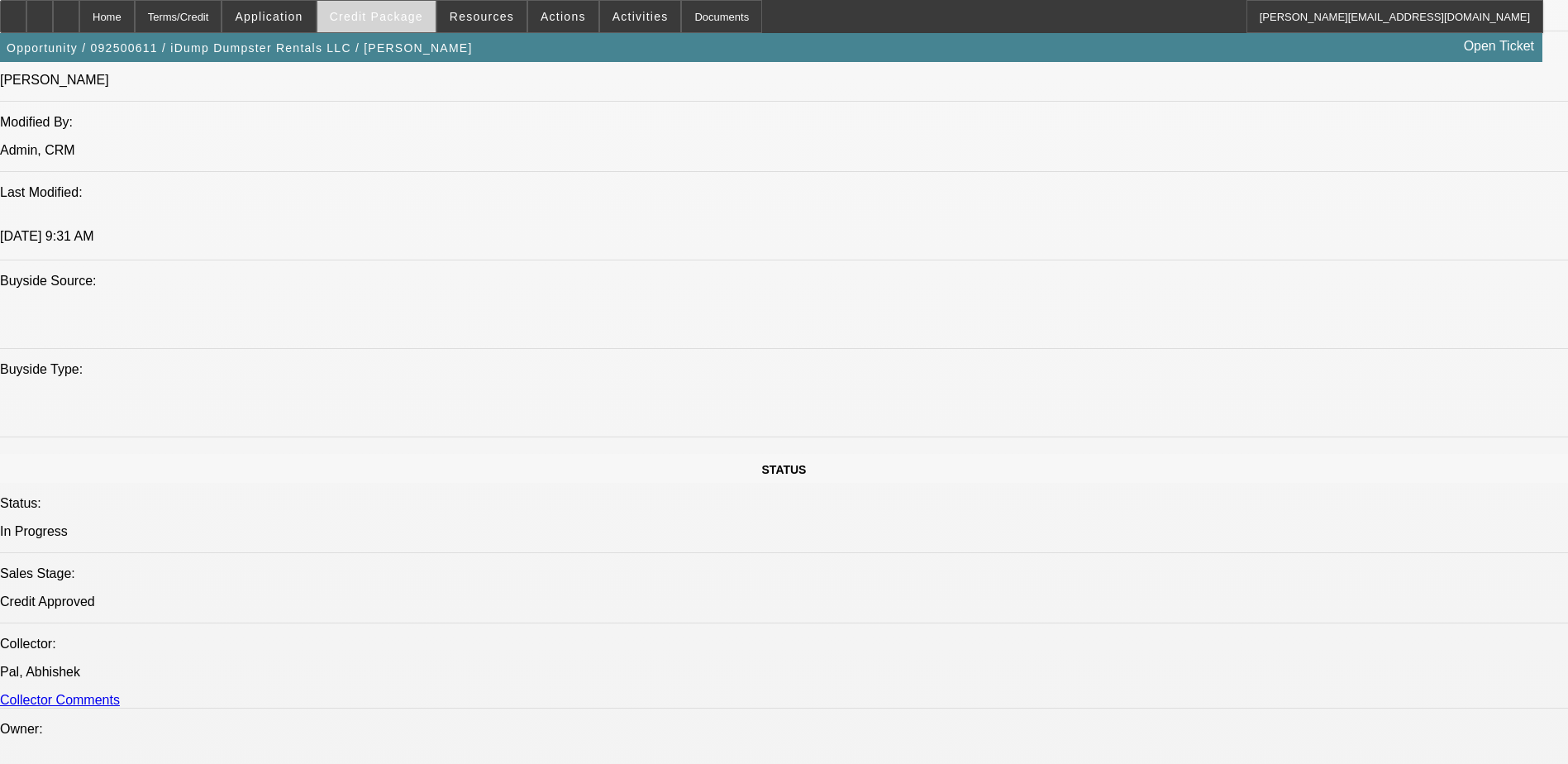
click at [391, 17] on span "Credit Package" at bounding box center [376, 16] width 94 height 13
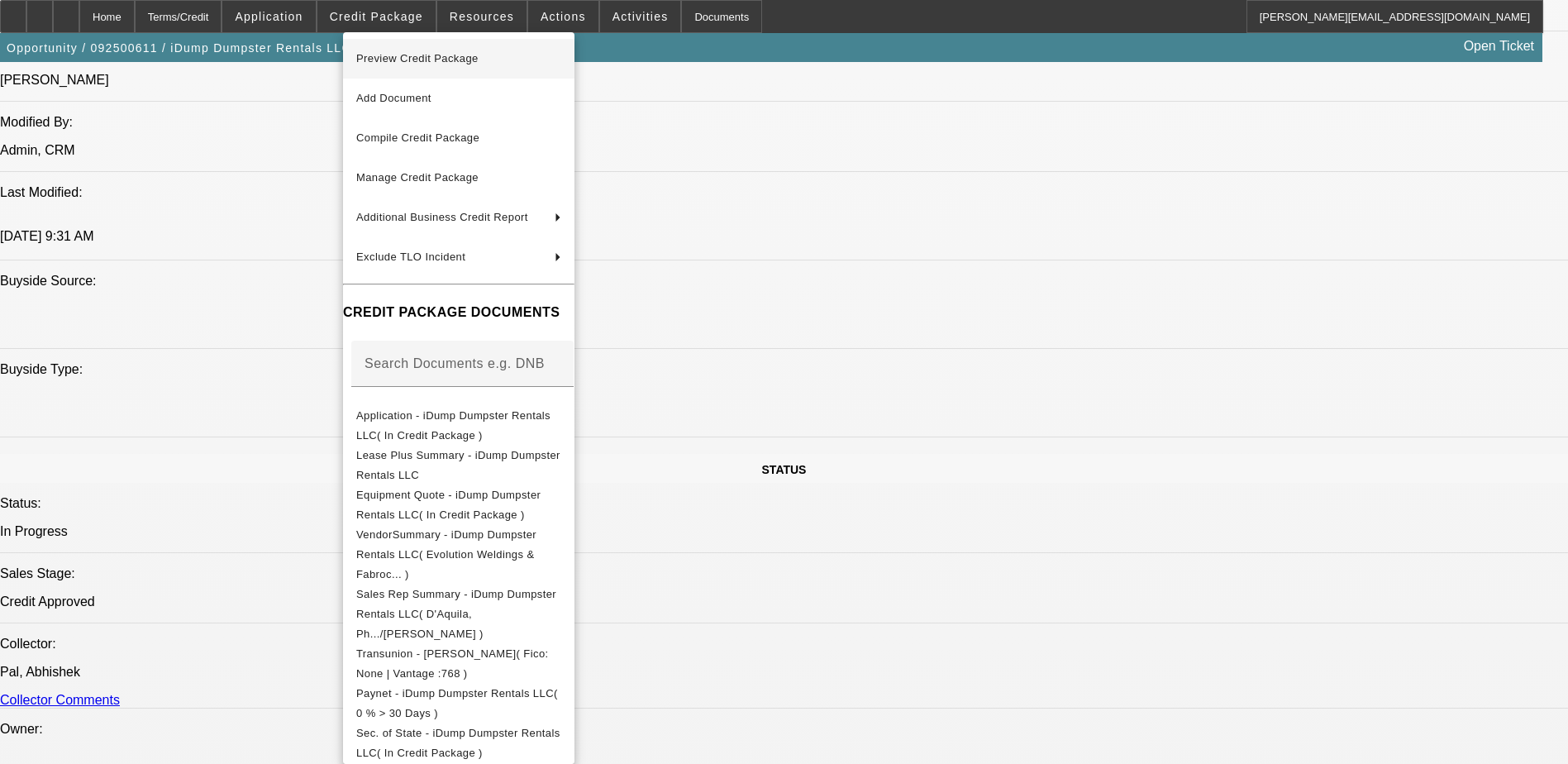
click at [426, 55] on span "Preview Credit Package" at bounding box center [417, 58] width 122 height 12
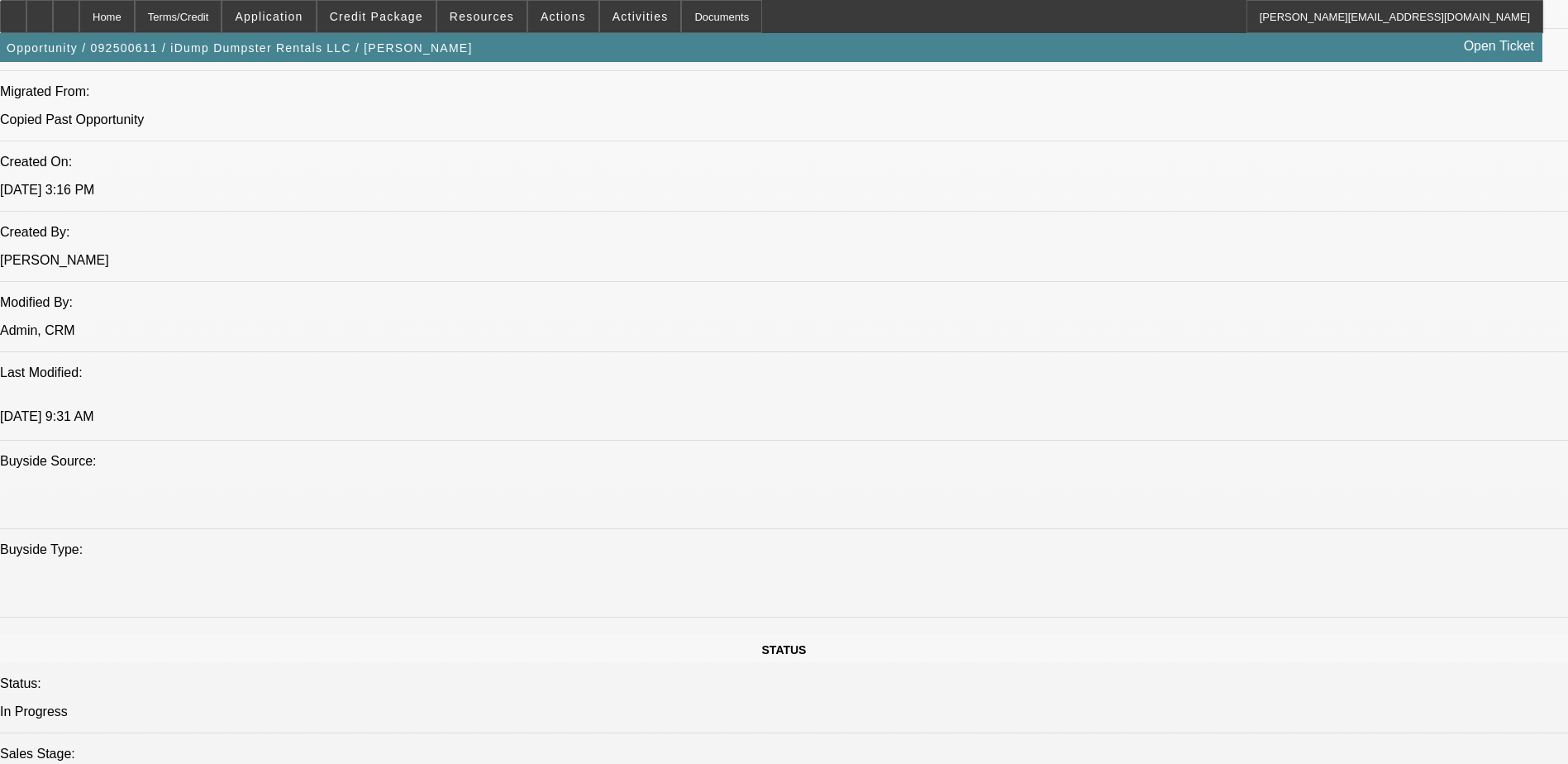
scroll to position [1322, 0]
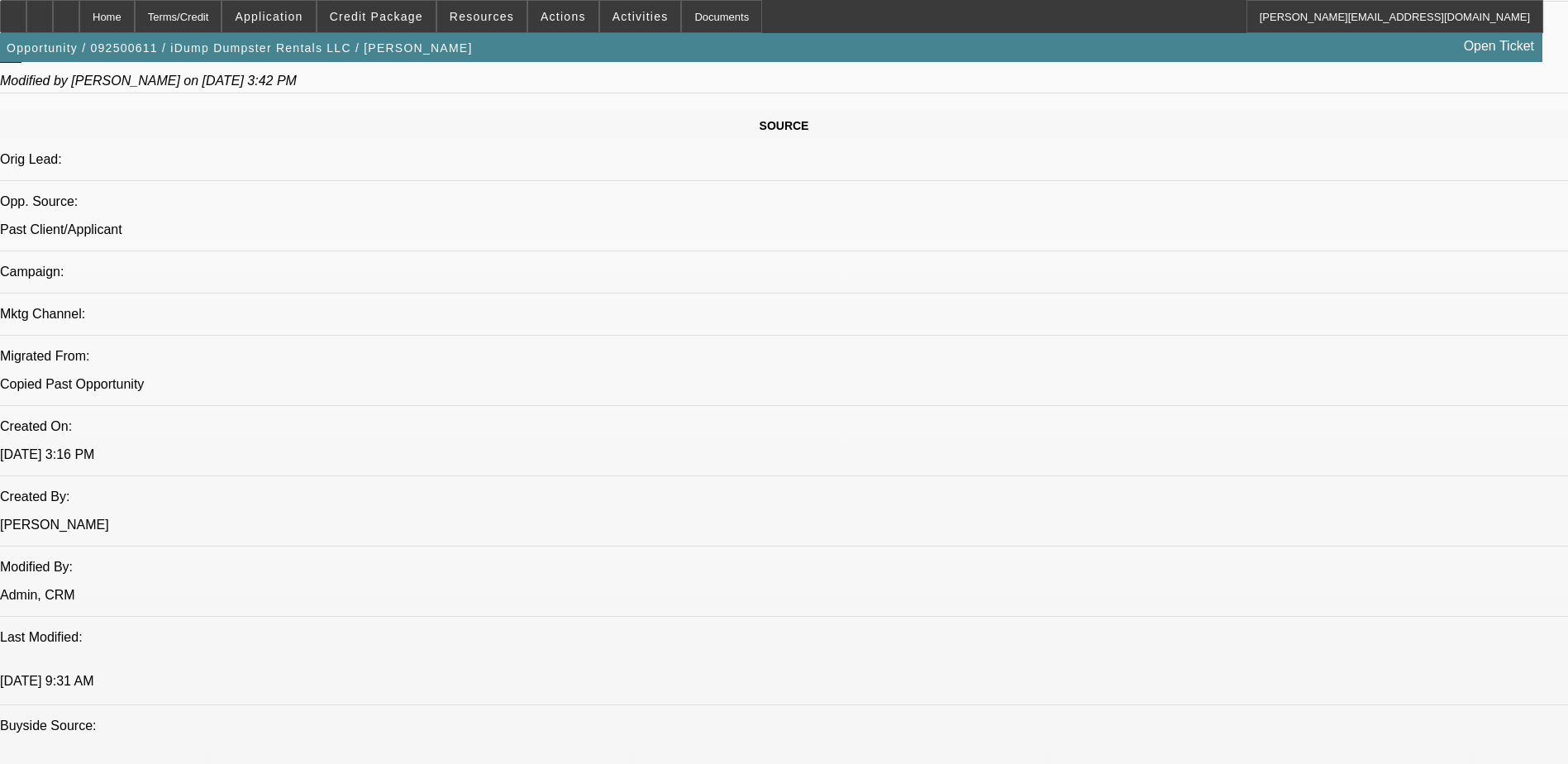
scroll to position [744, 0]
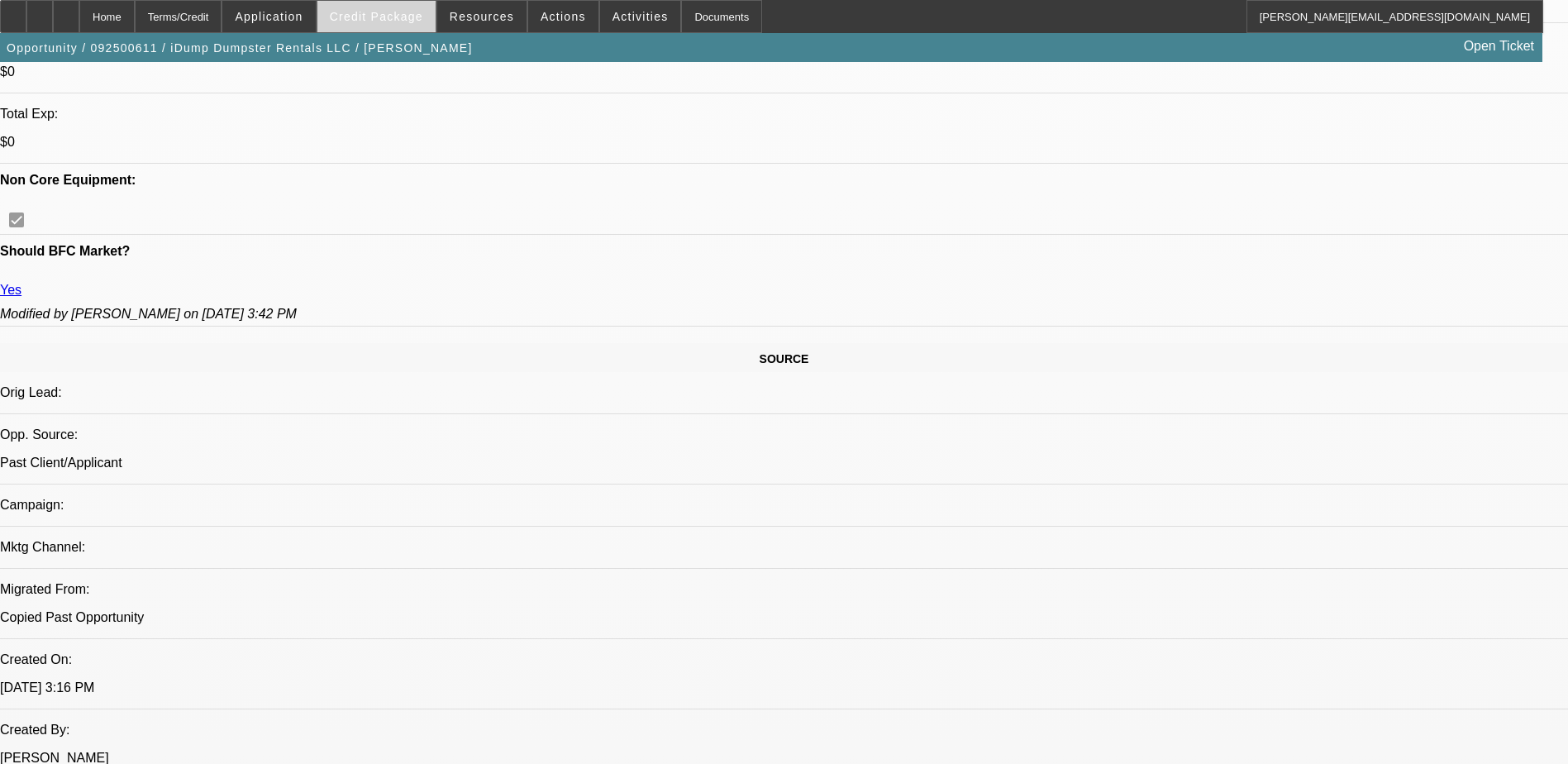
click at [374, 21] on span "Credit Package" at bounding box center [376, 16] width 94 height 13
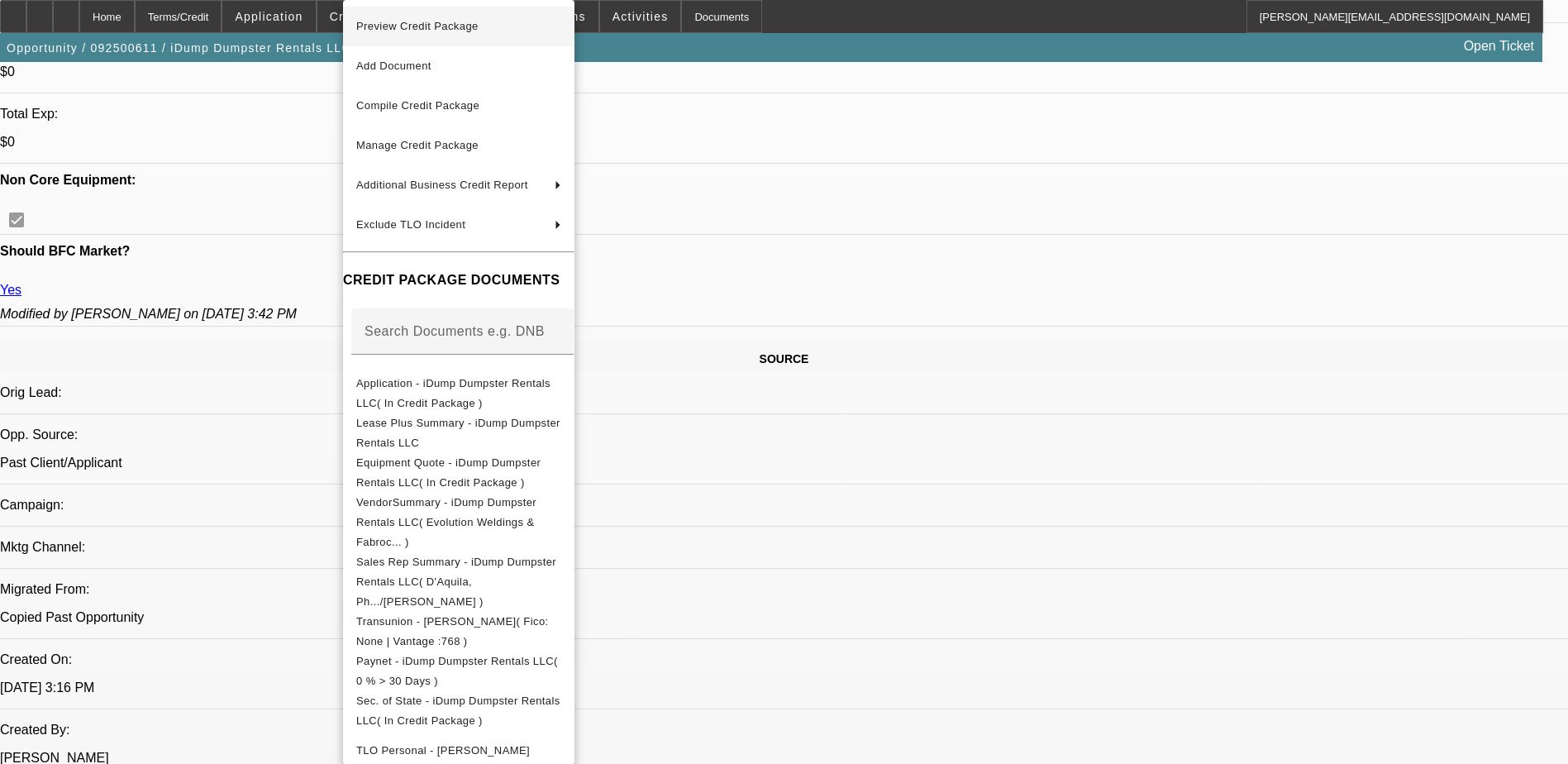
click at [426, 25] on span "Preview Credit Package" at bounding box center [417, 26] width 122 height 12
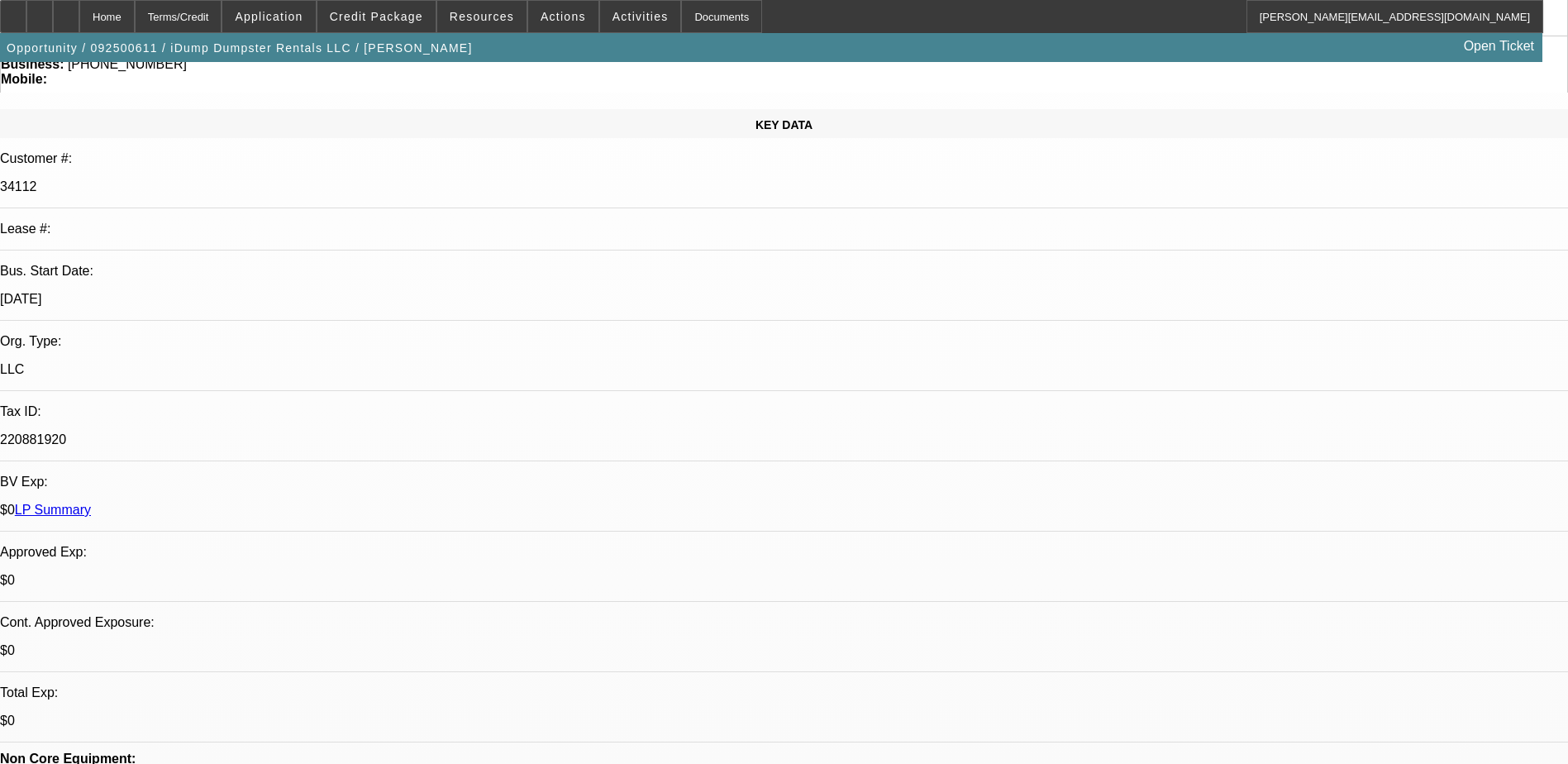
scroll to position [0, 0]
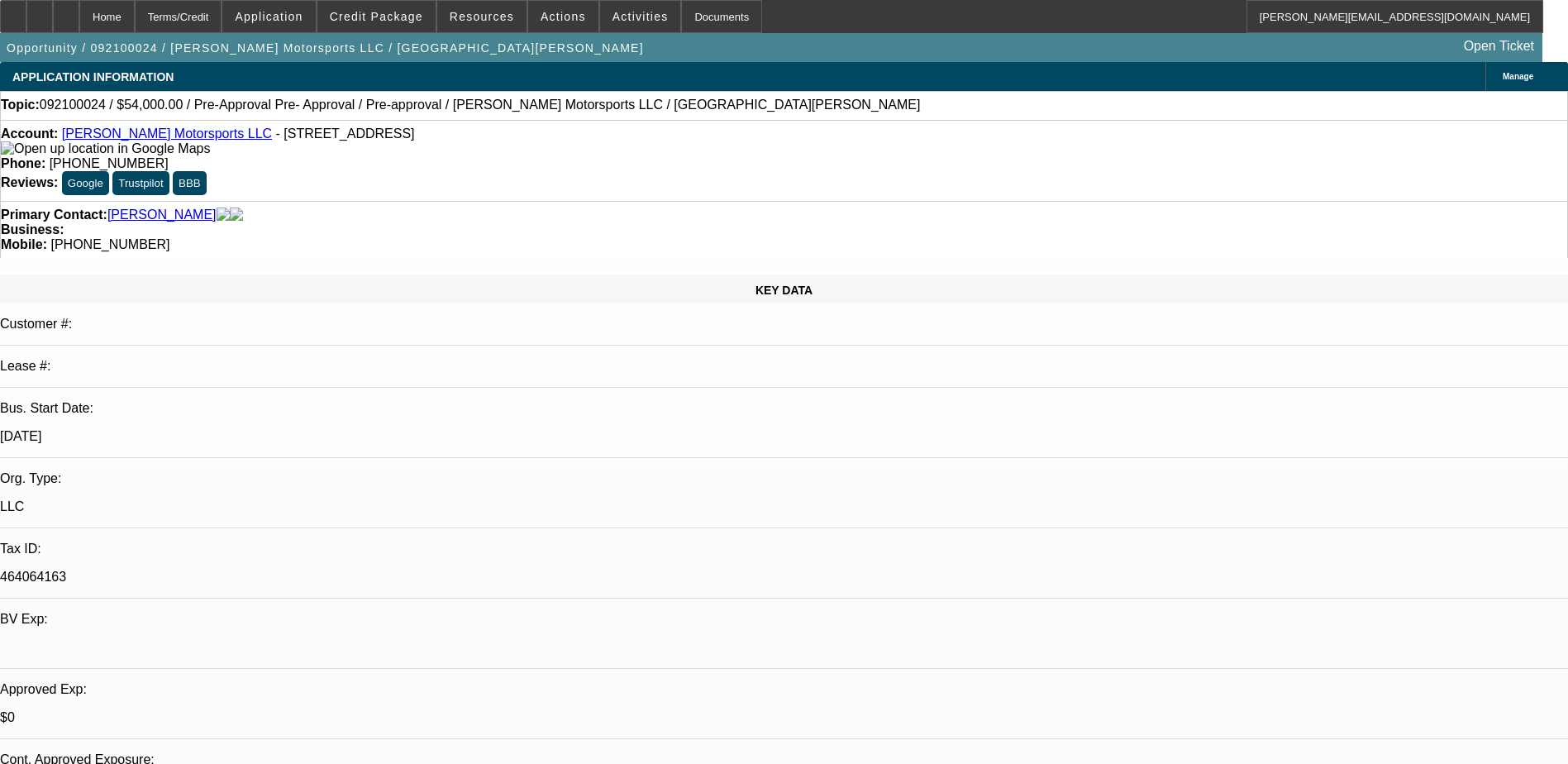
select select "0.1"
select select "2"
select select "0.1"
select select "0"
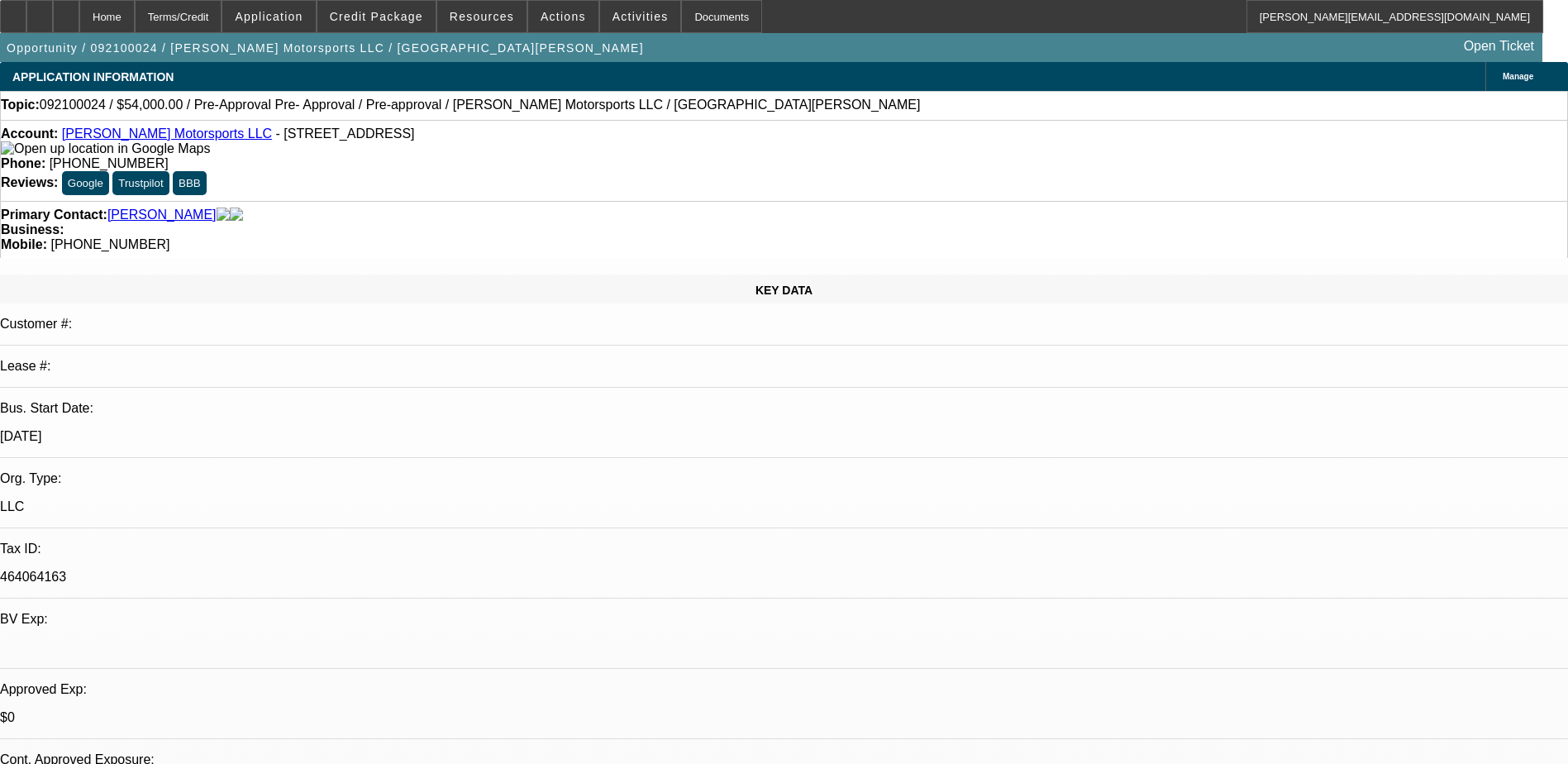
select select "0.1"
select select "0"
select select "0.1"
select select "0"
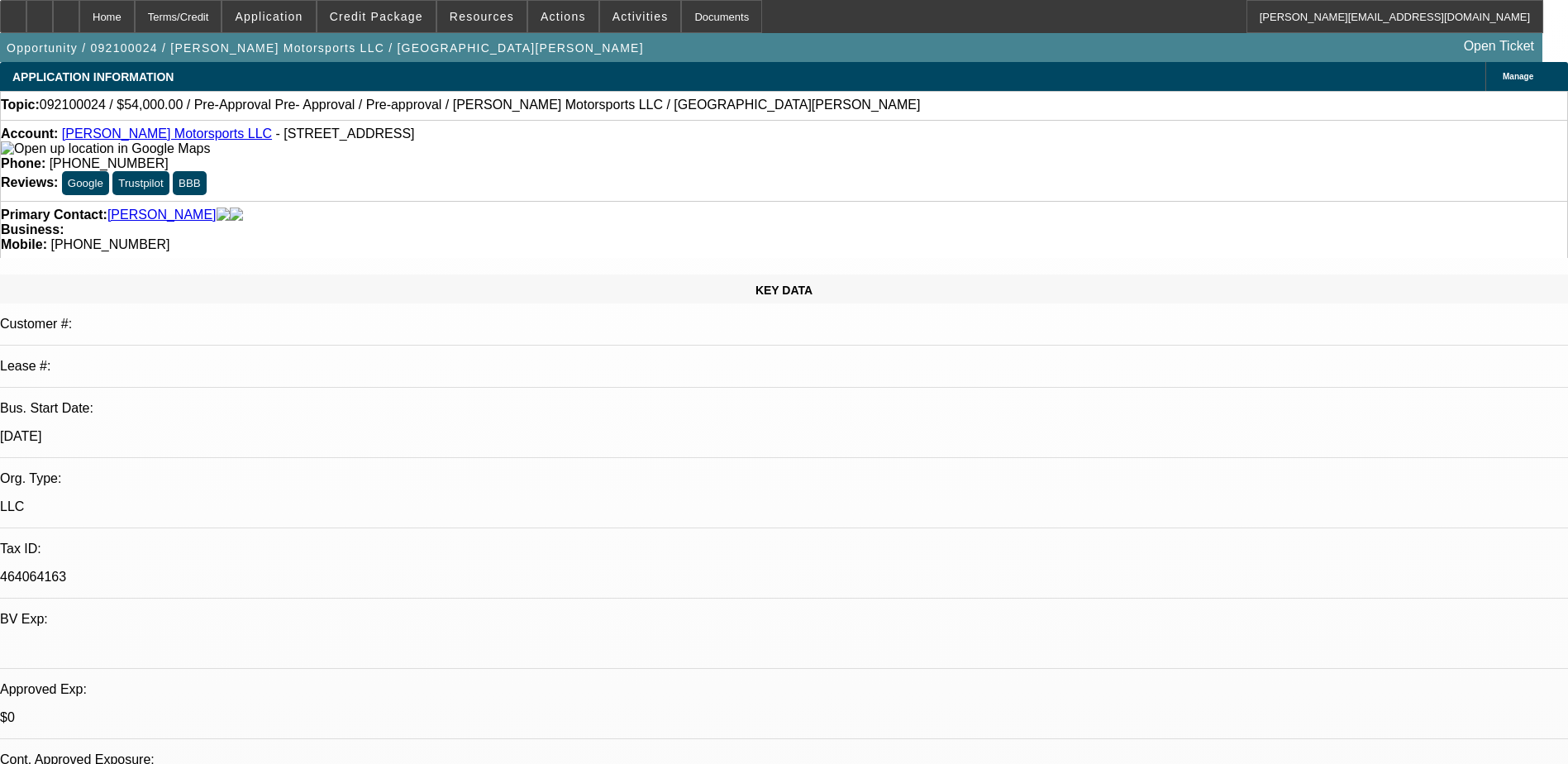
select select "0"
select select "0.1"
select select "1"
select select "2"
select select "4"
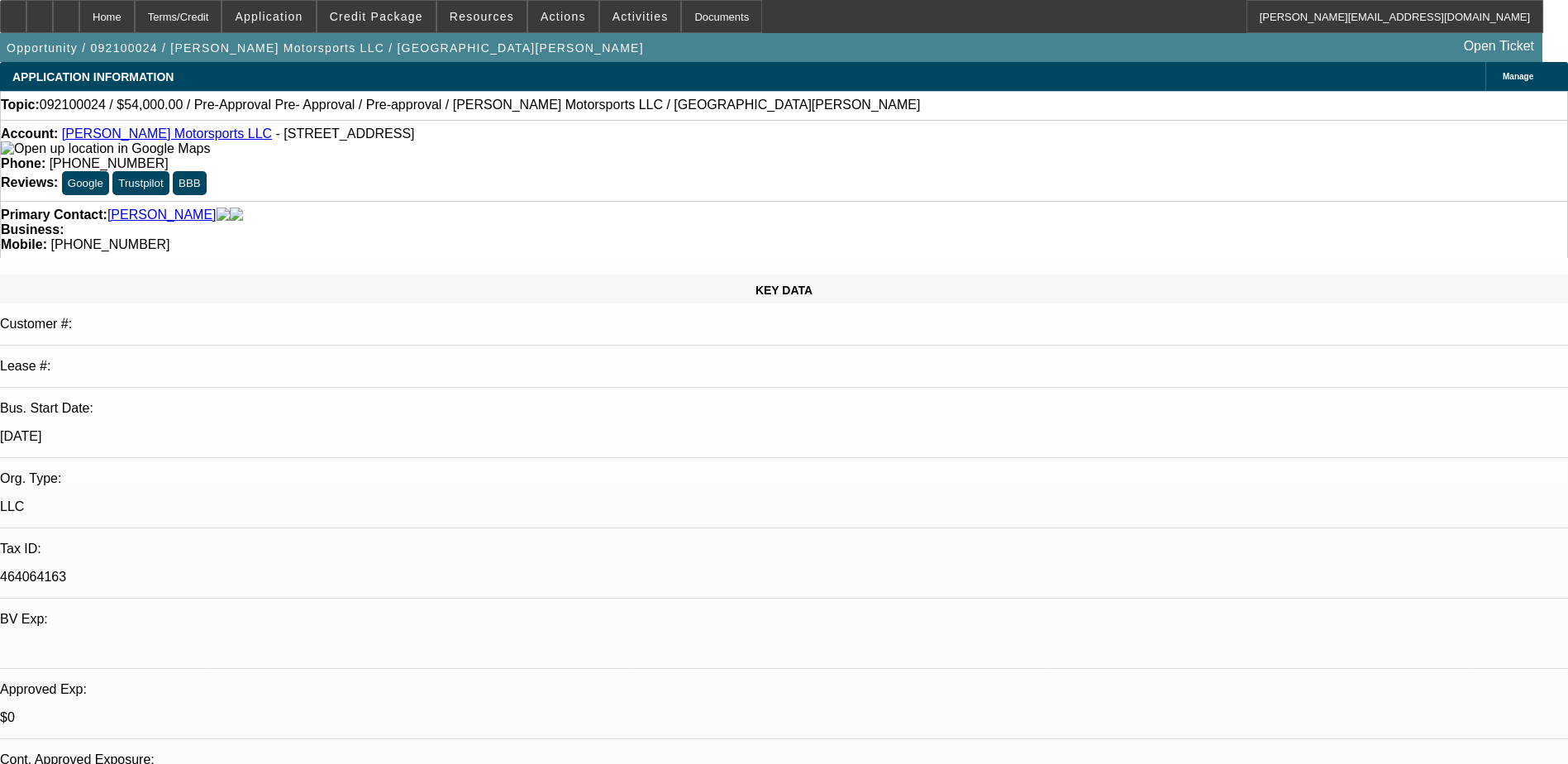
select select "1"
select select "4"
select select "1"
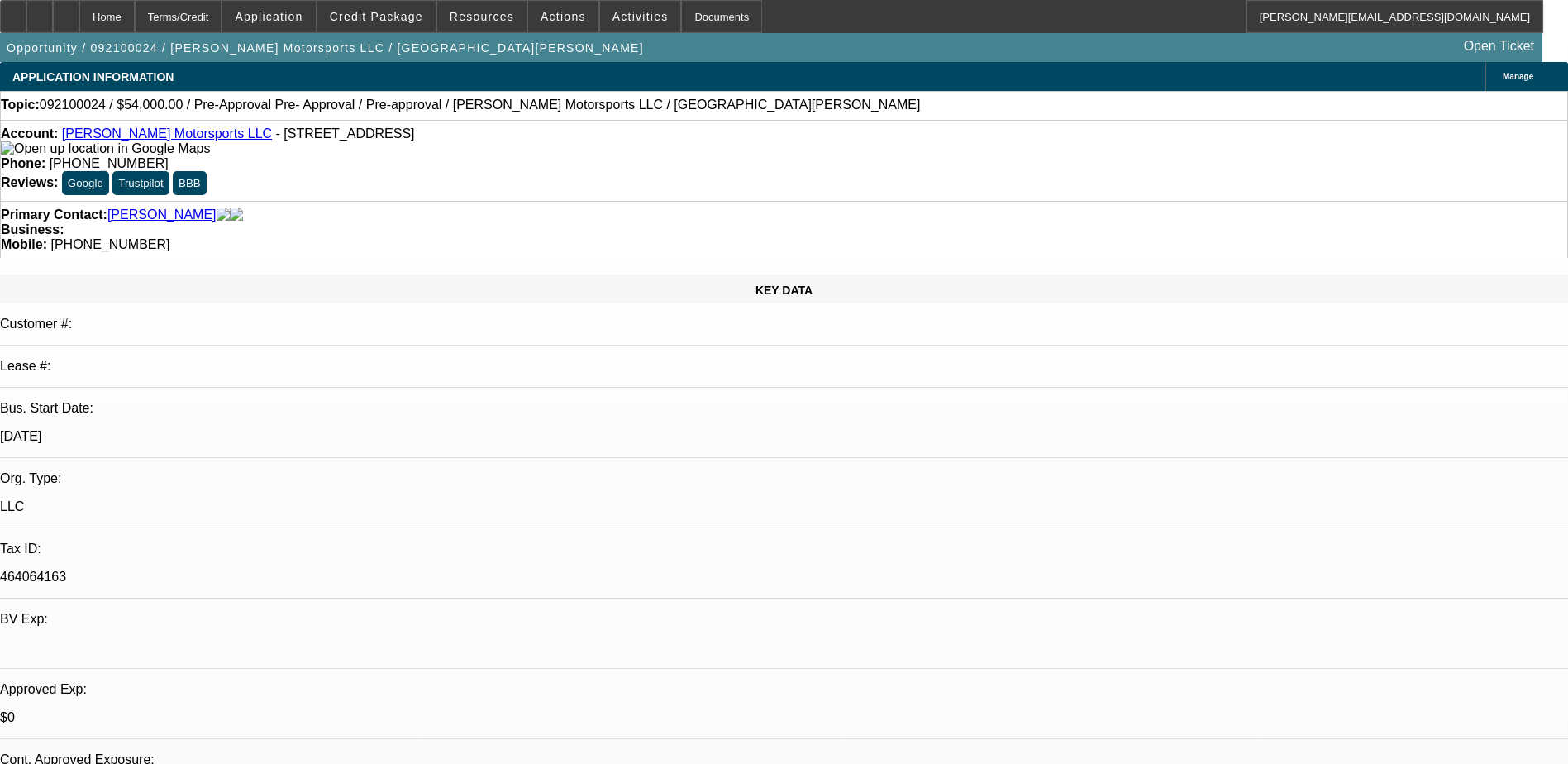
select select "4"
select select "1"
select select "4"
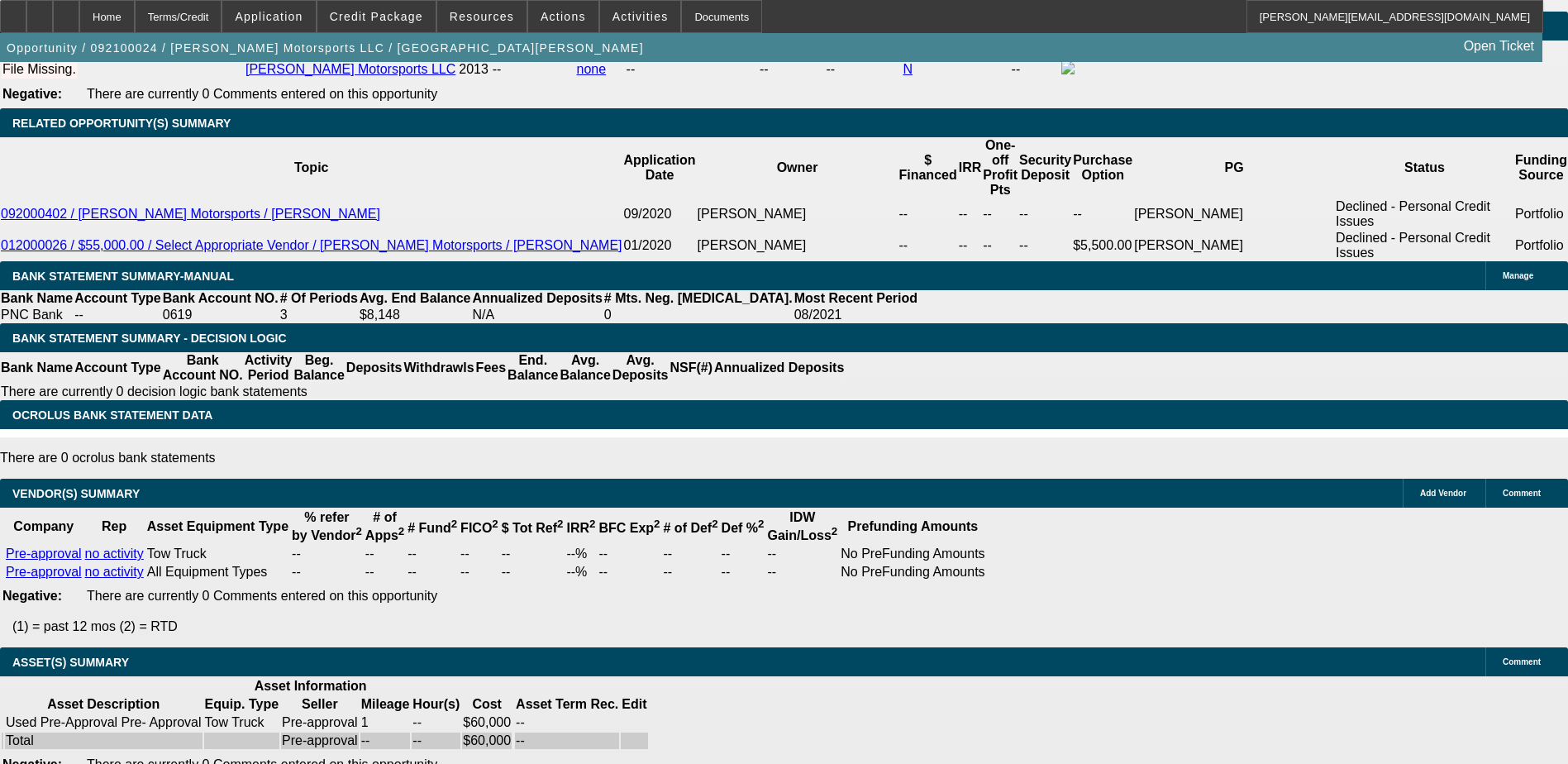
scroll to position [978, 0]
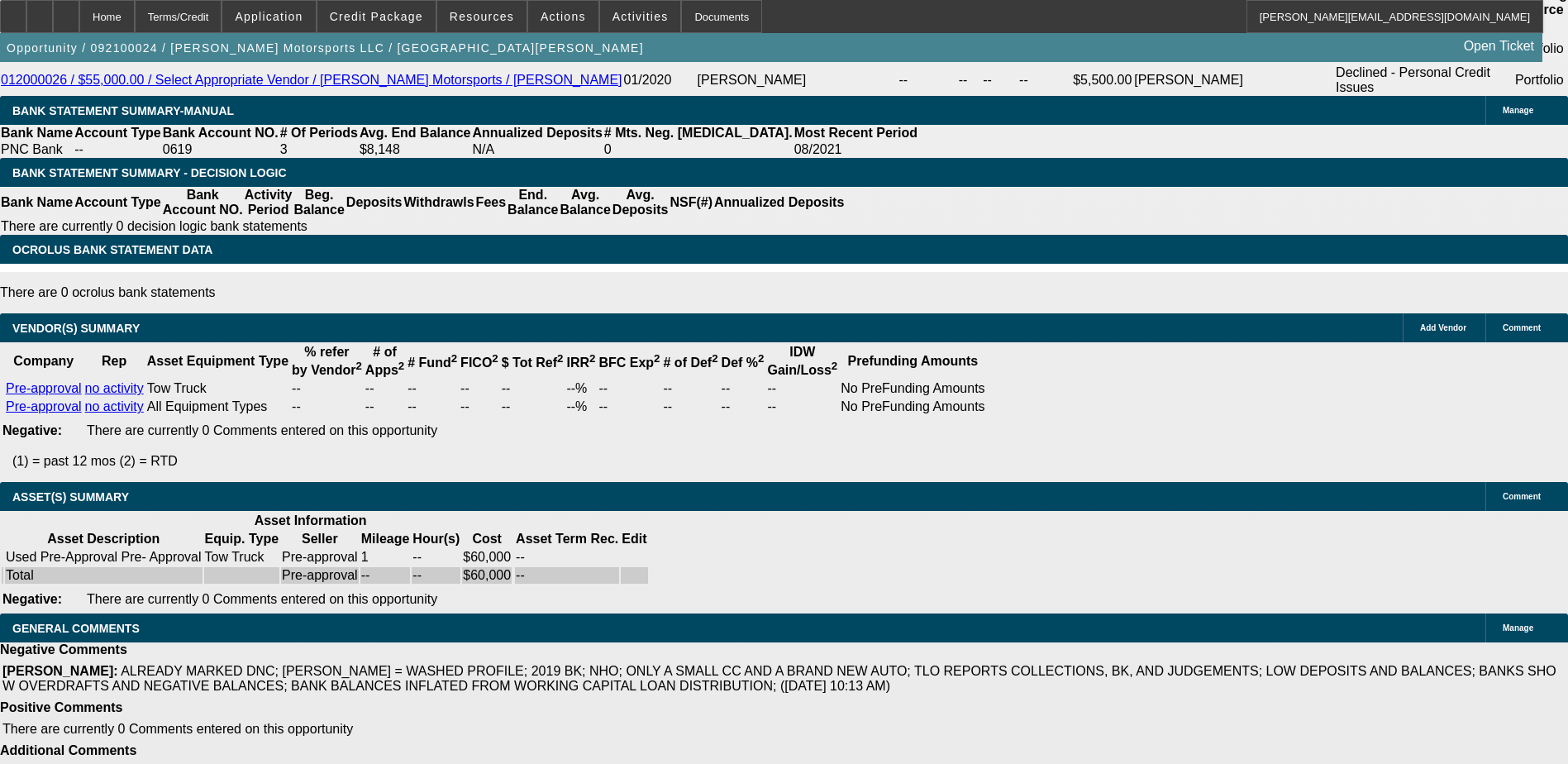
scroll to position [0, 0]
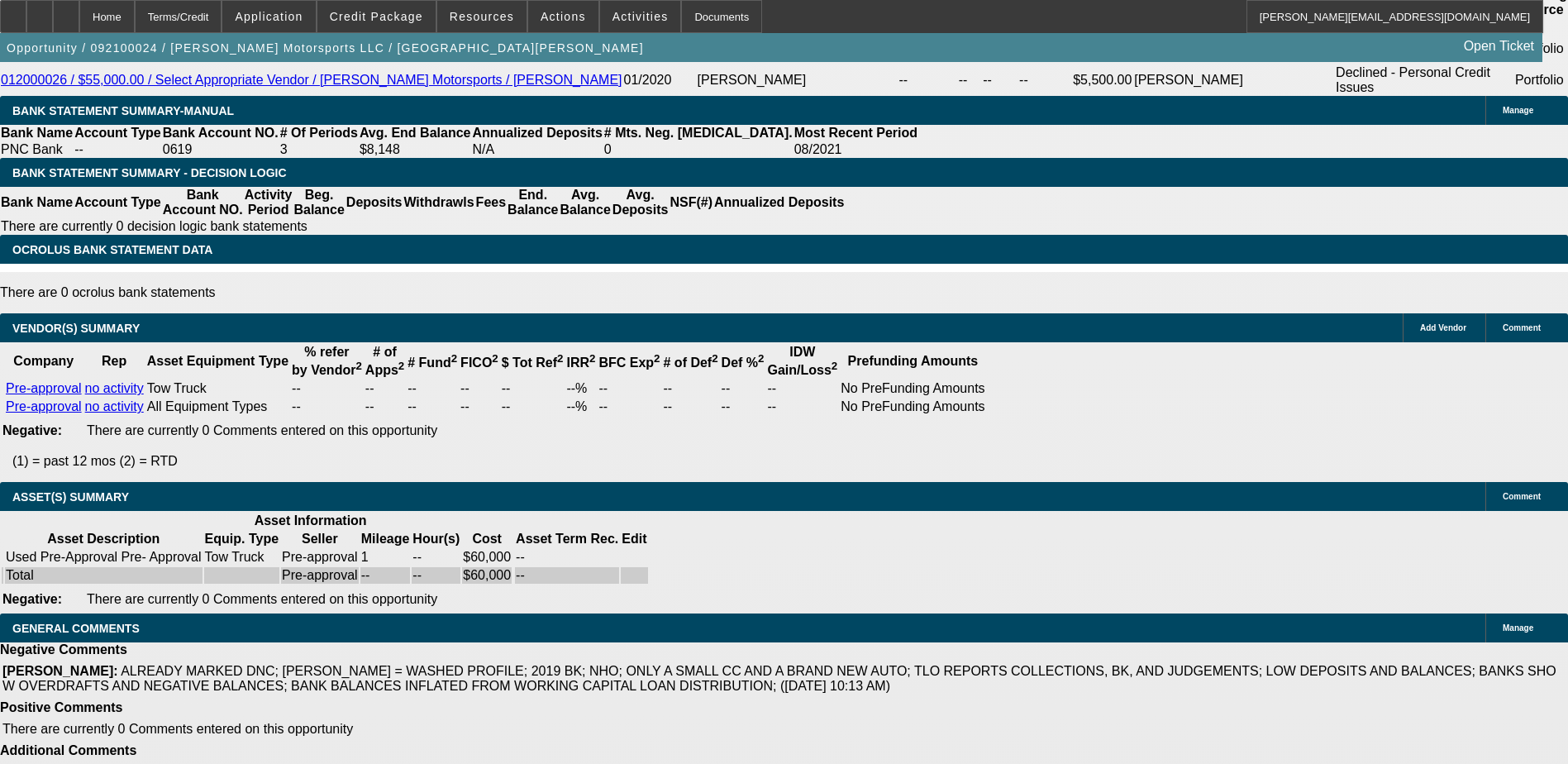
scroll to position [730, 0]
drag, startPoint x: 1186, startPoint y: 321, endPoint x: 1254, endPoint y: 267, distance: 86.8
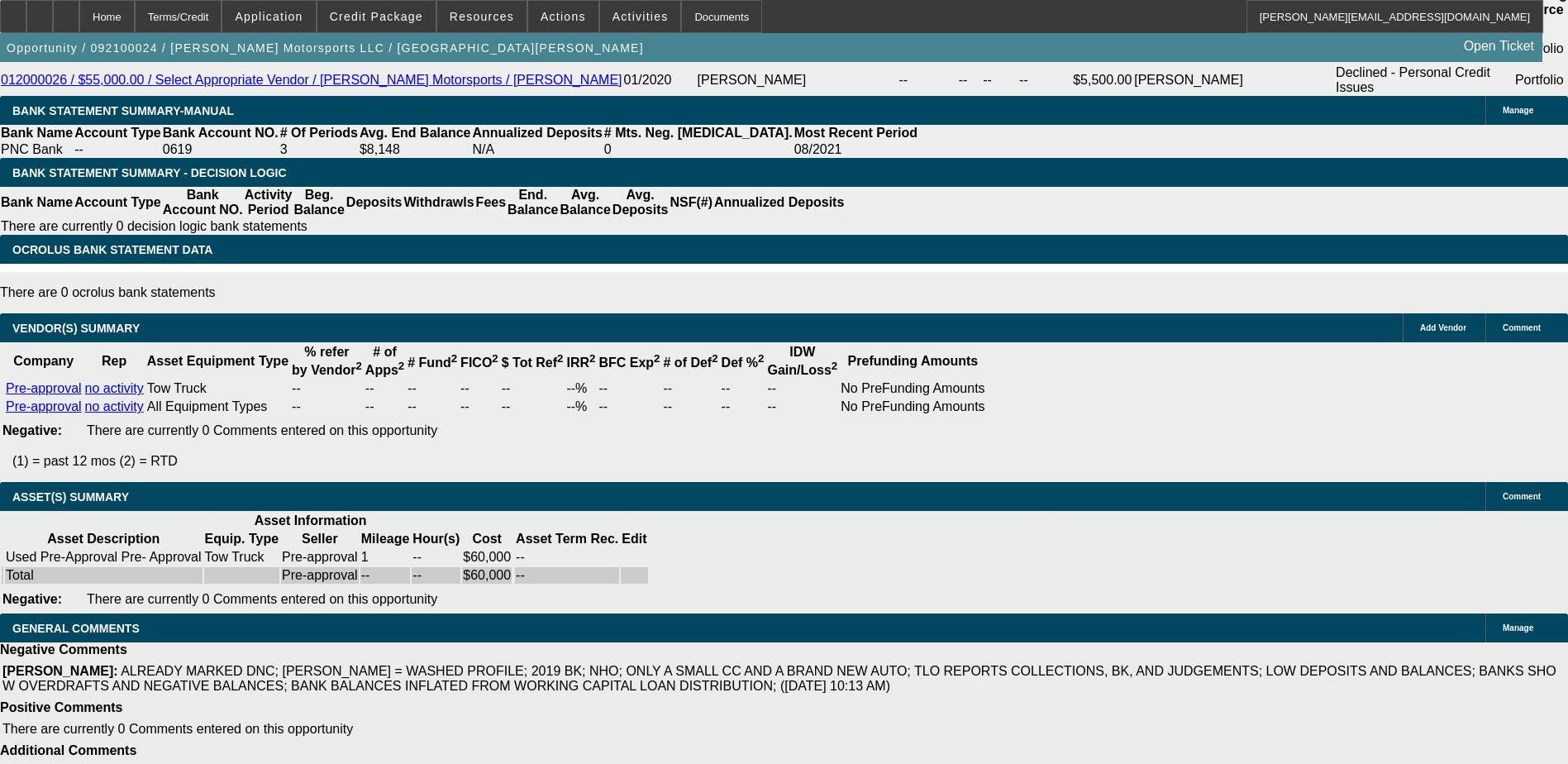
scroll to position [565, 0]
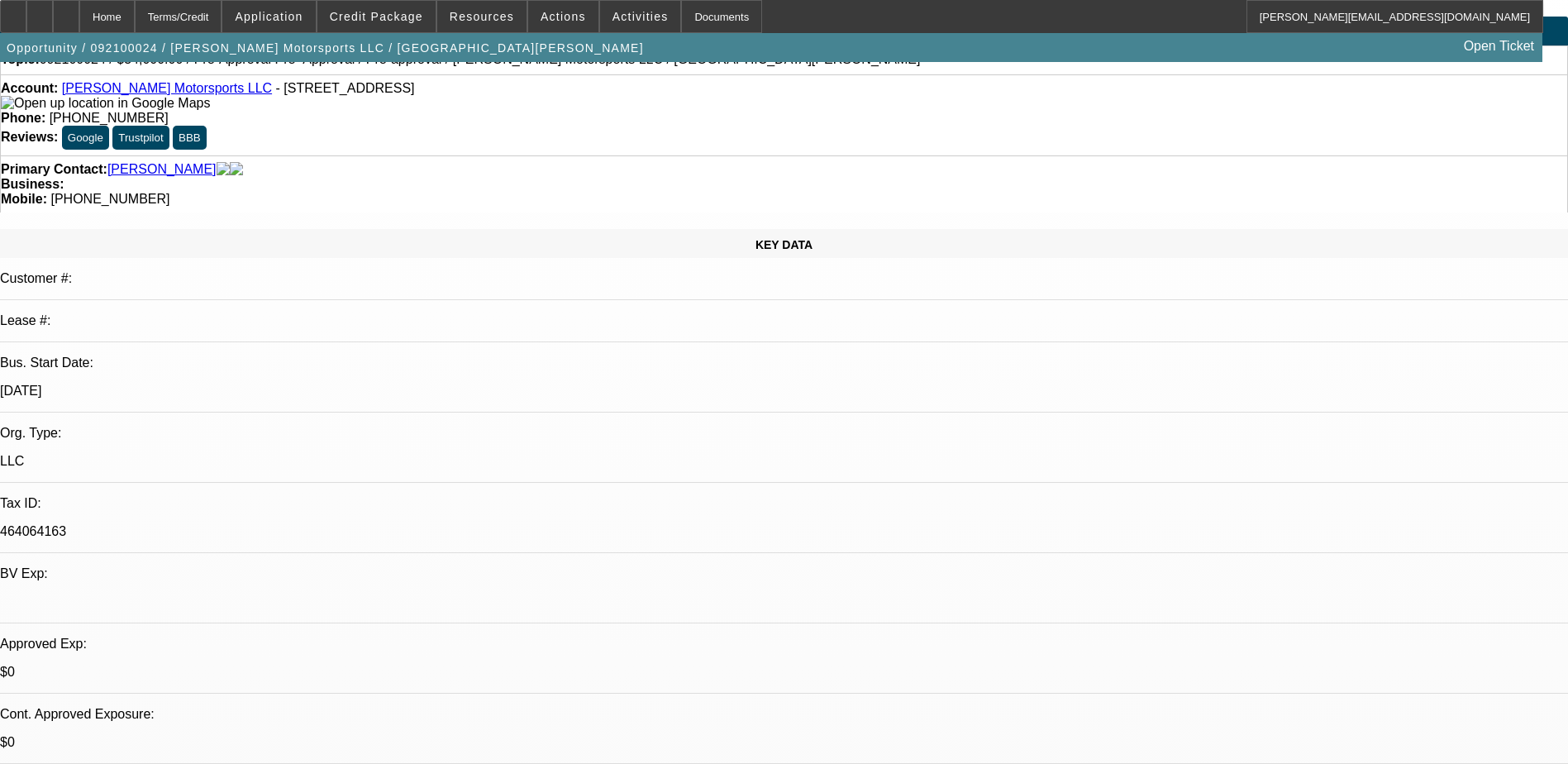
scroll to position [0, 0]
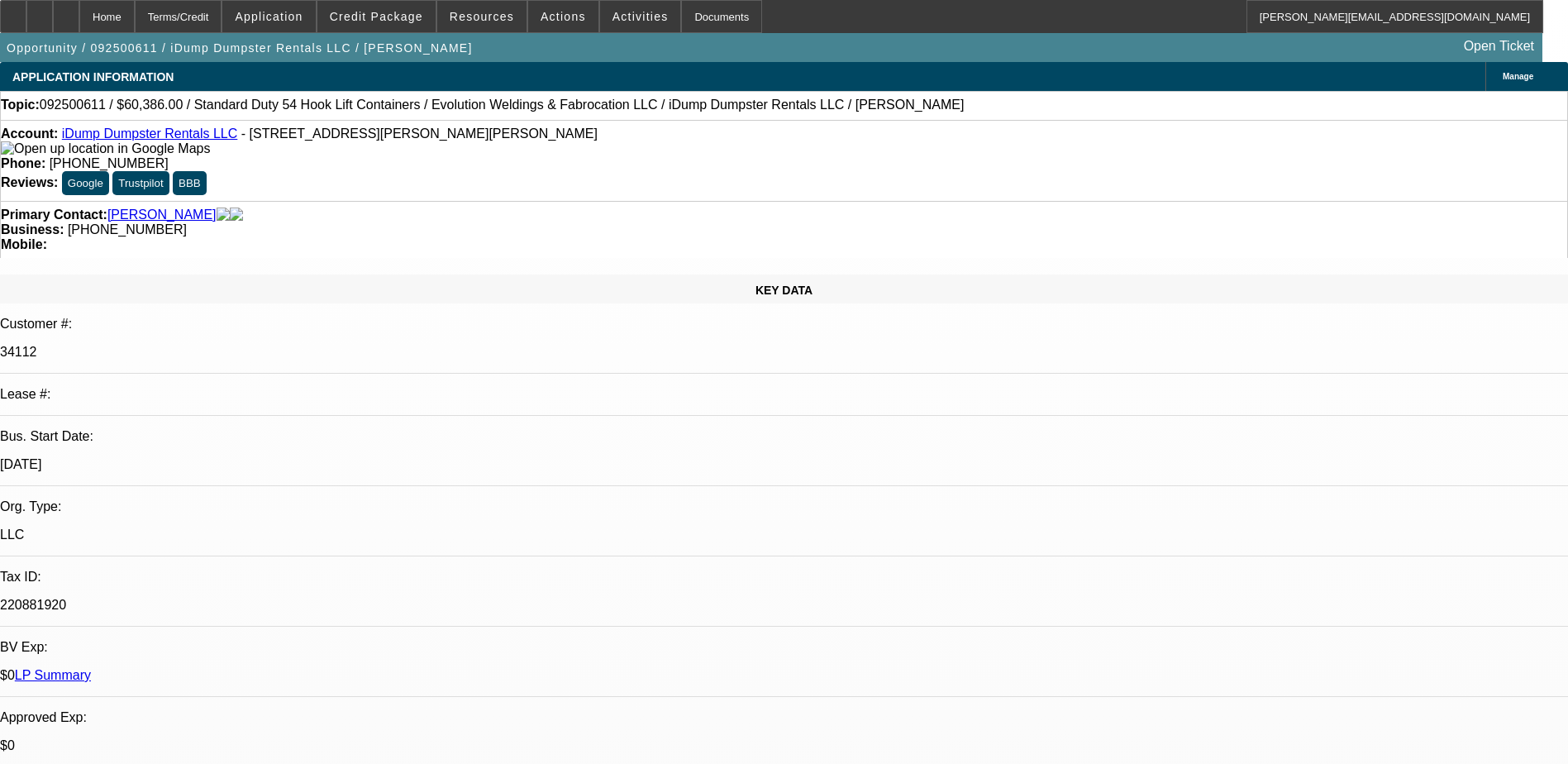
select select "0"
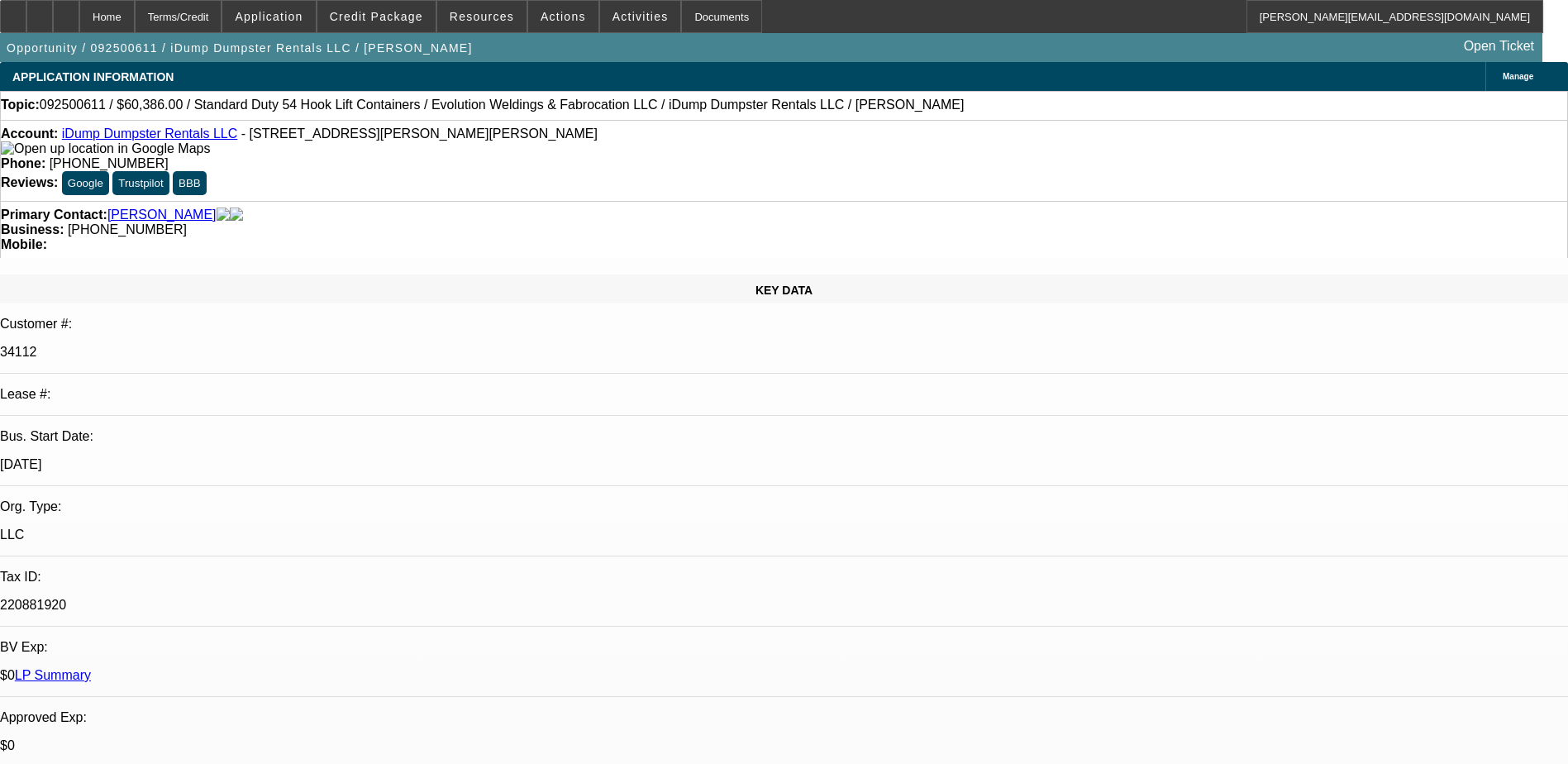
select select "0"
select select "1"
select select "6"
select select "1"
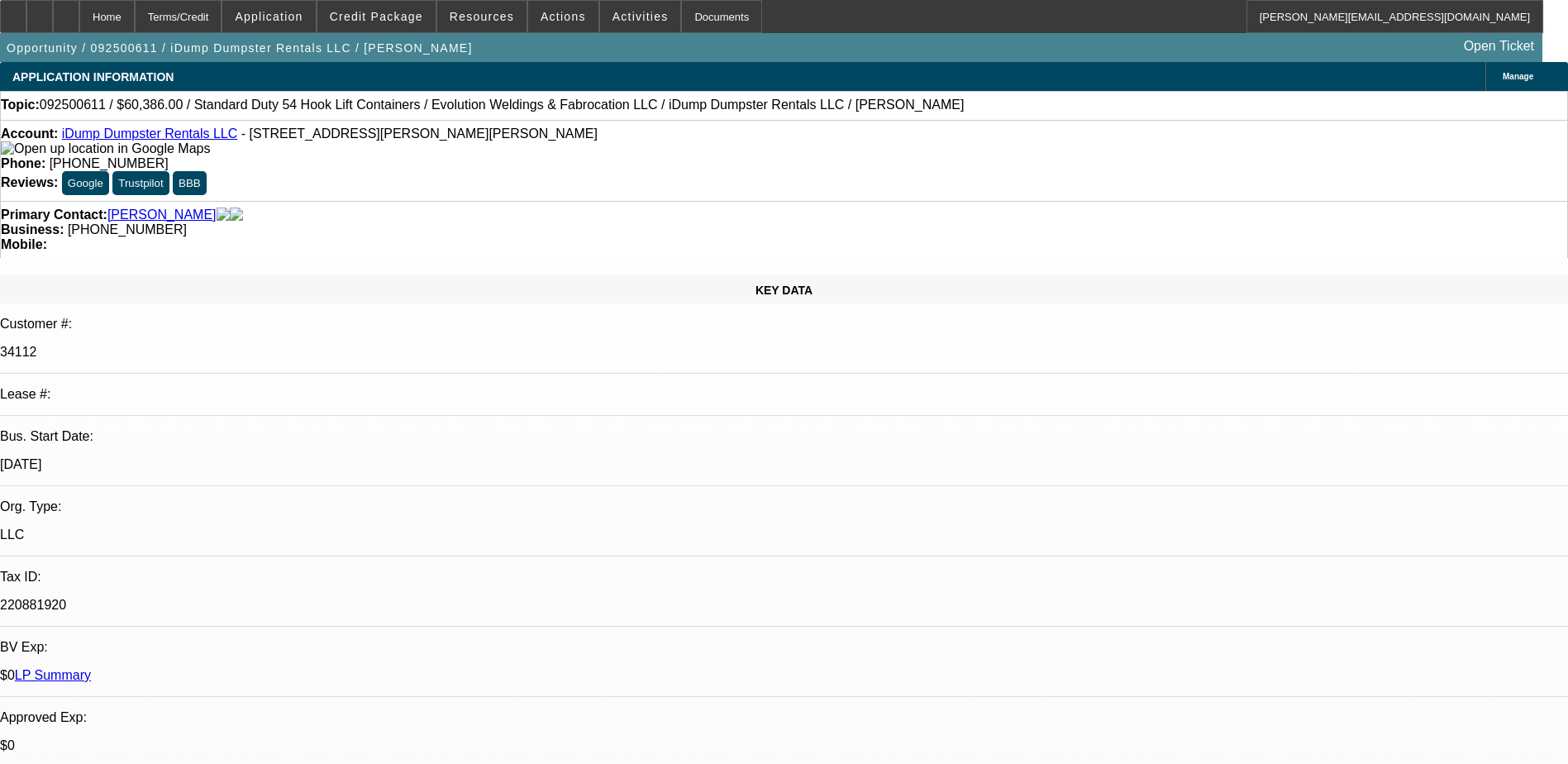
select select "1"
select select "6"
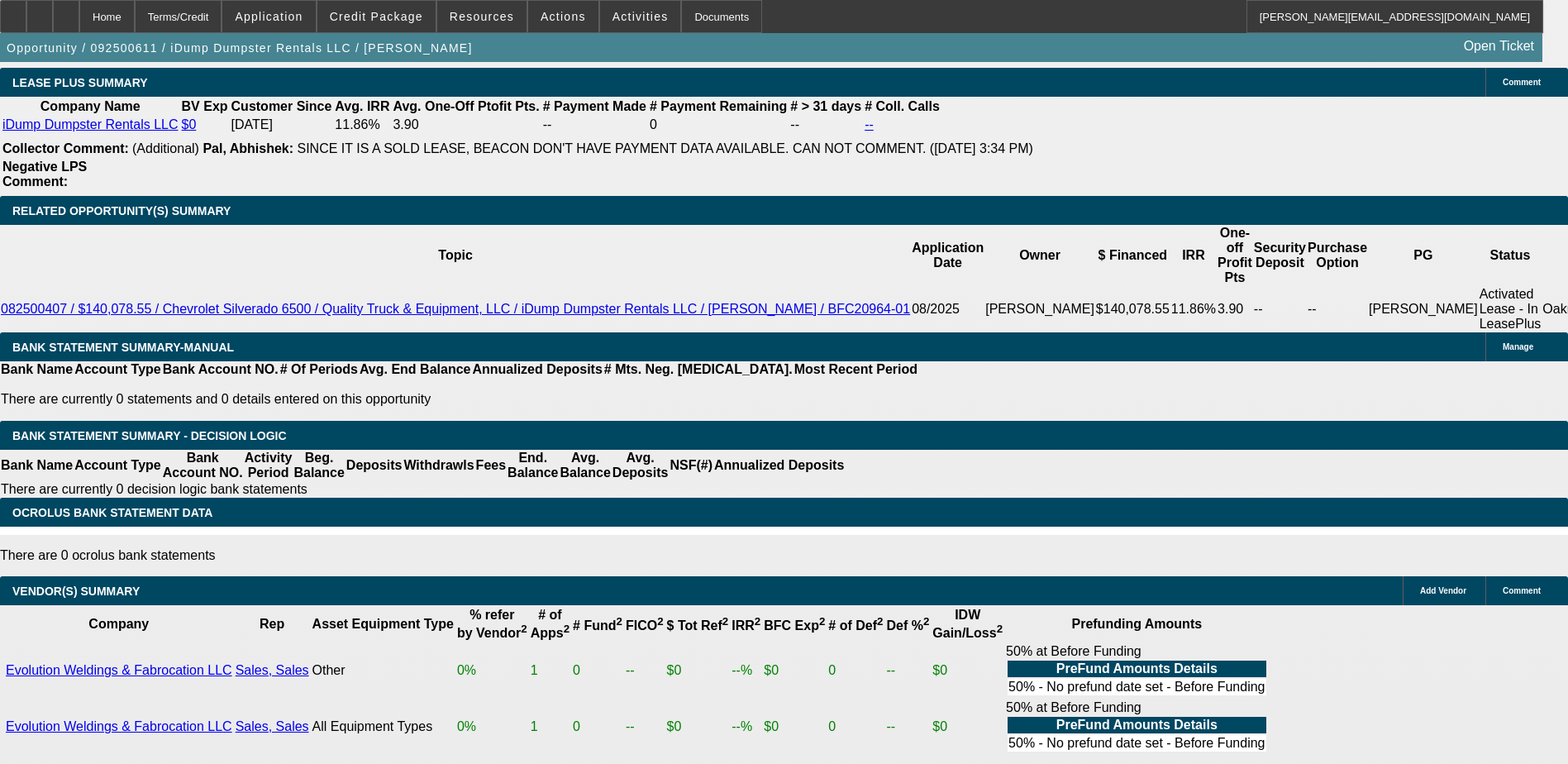
scroll to position [2924, 0]
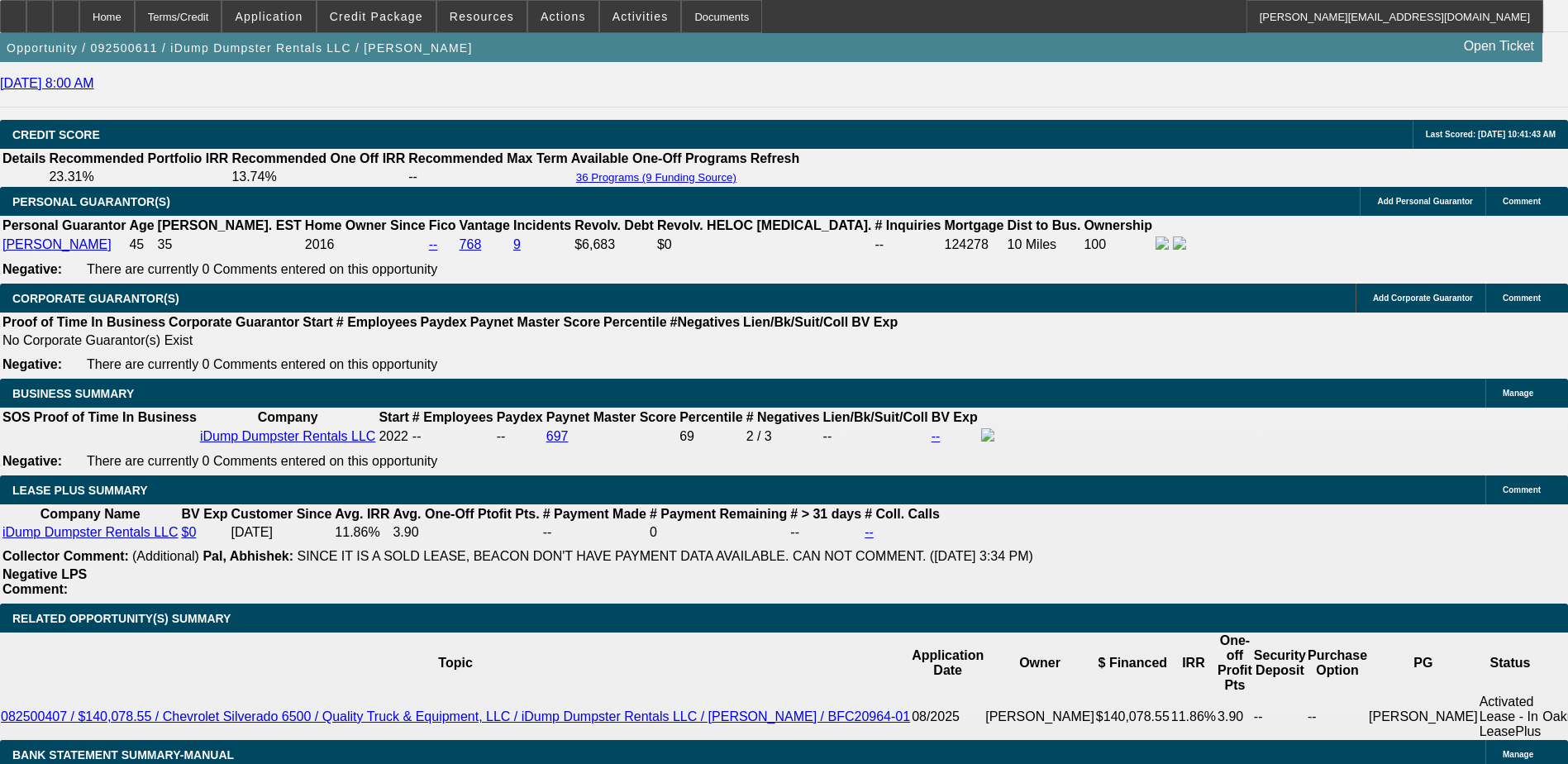
scroll to position [2264, 0]
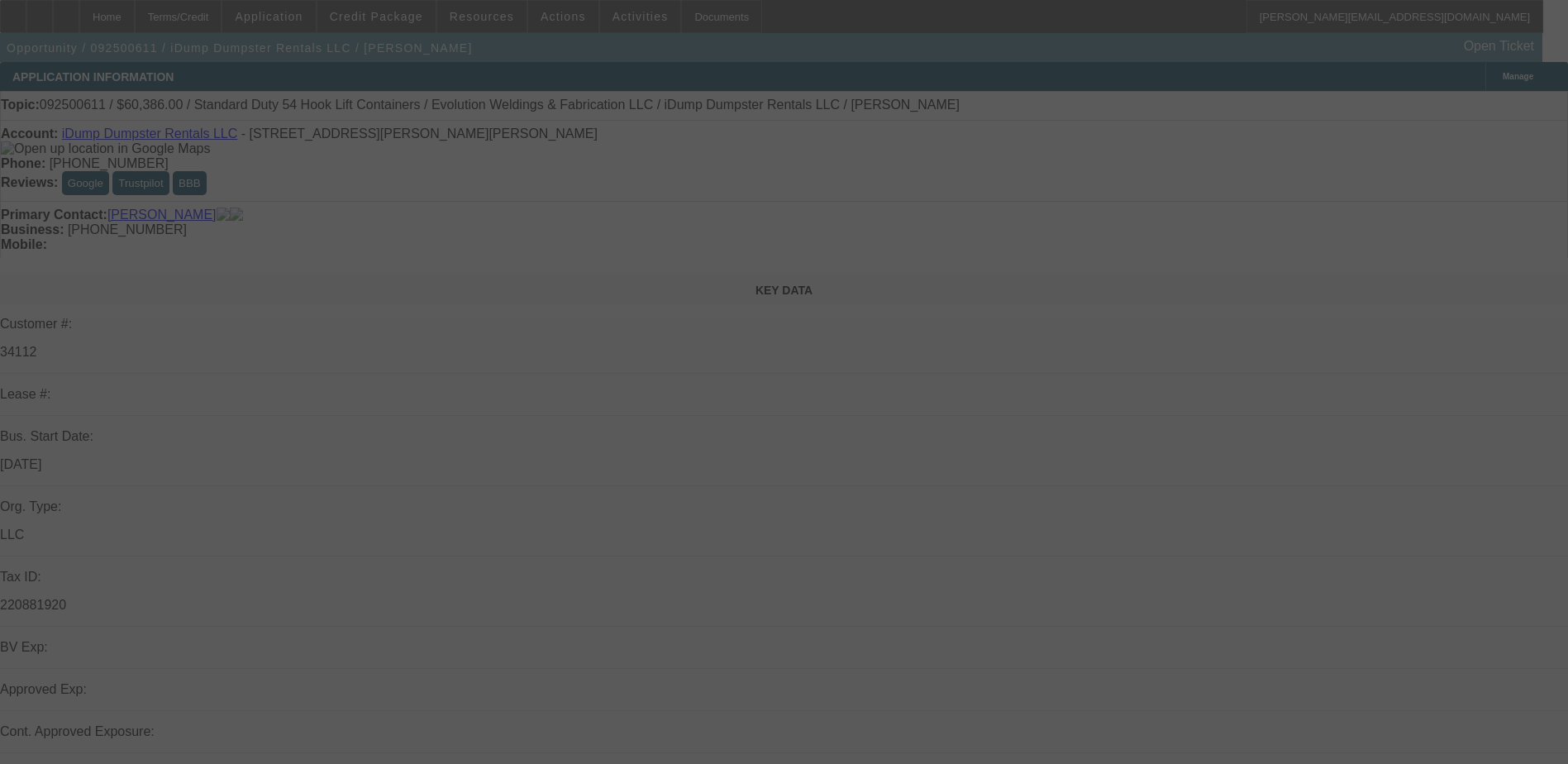
select select "0"
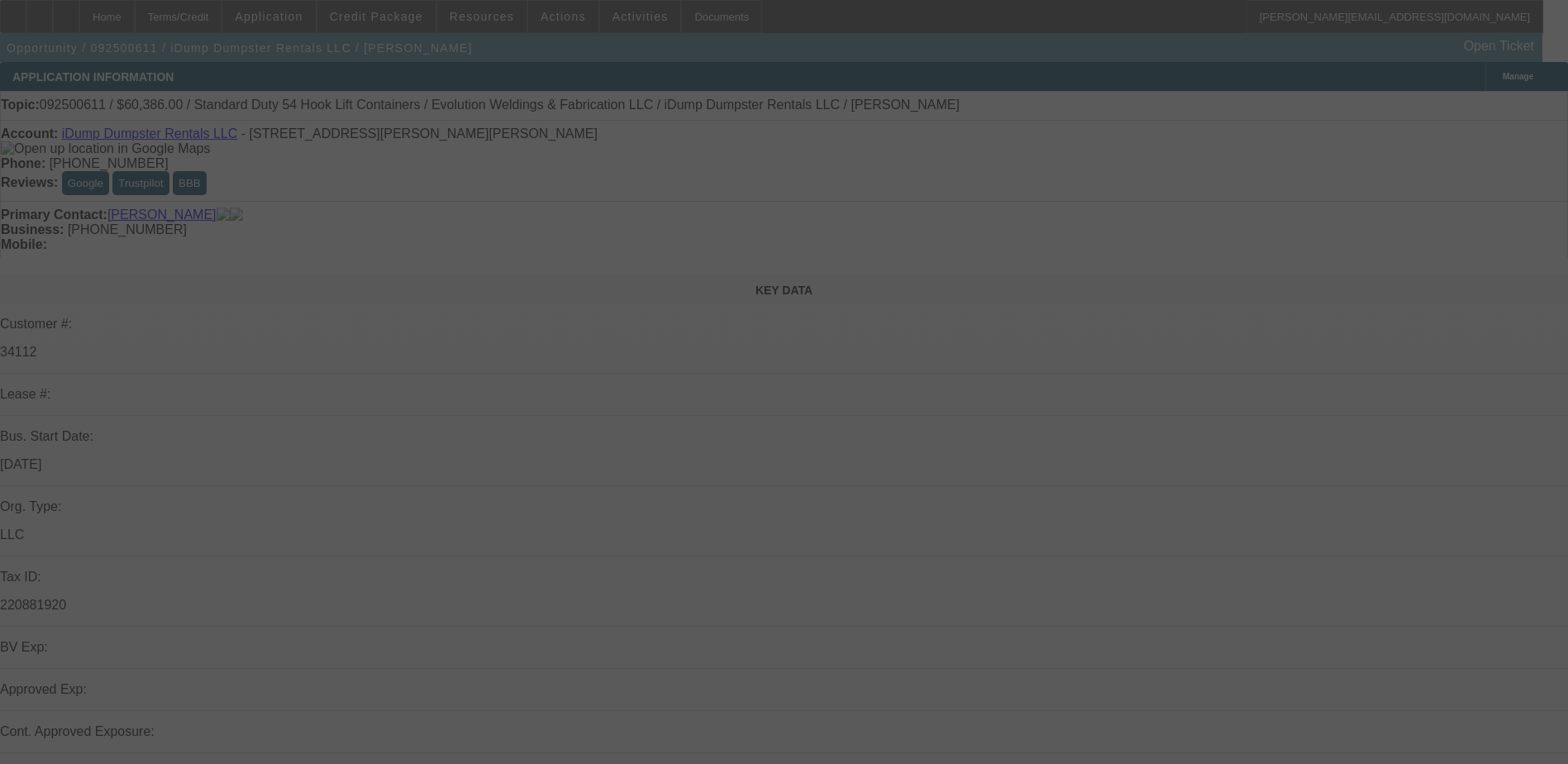
select select "0"
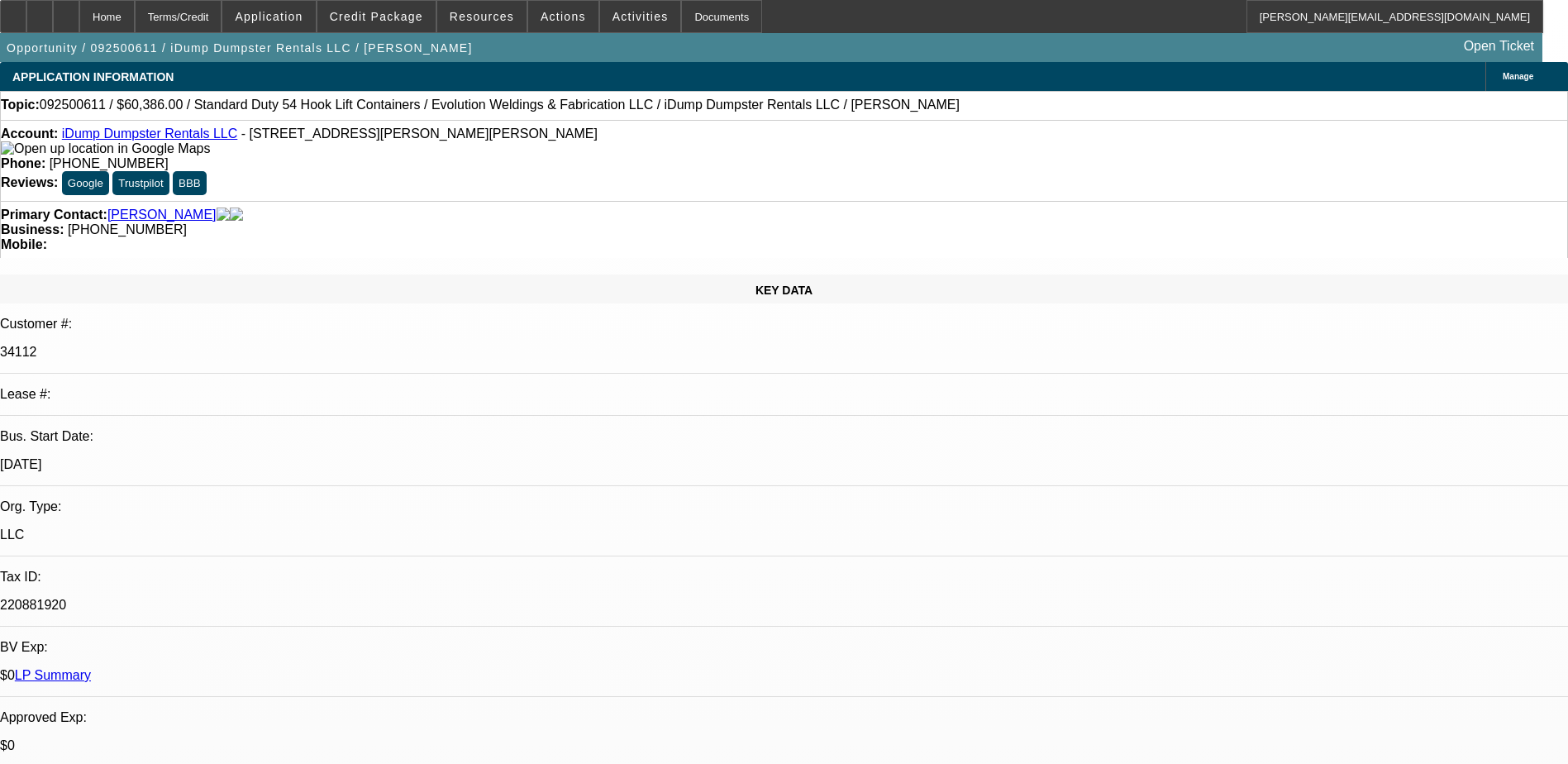
select select "1"
select select "6"
select select "1"
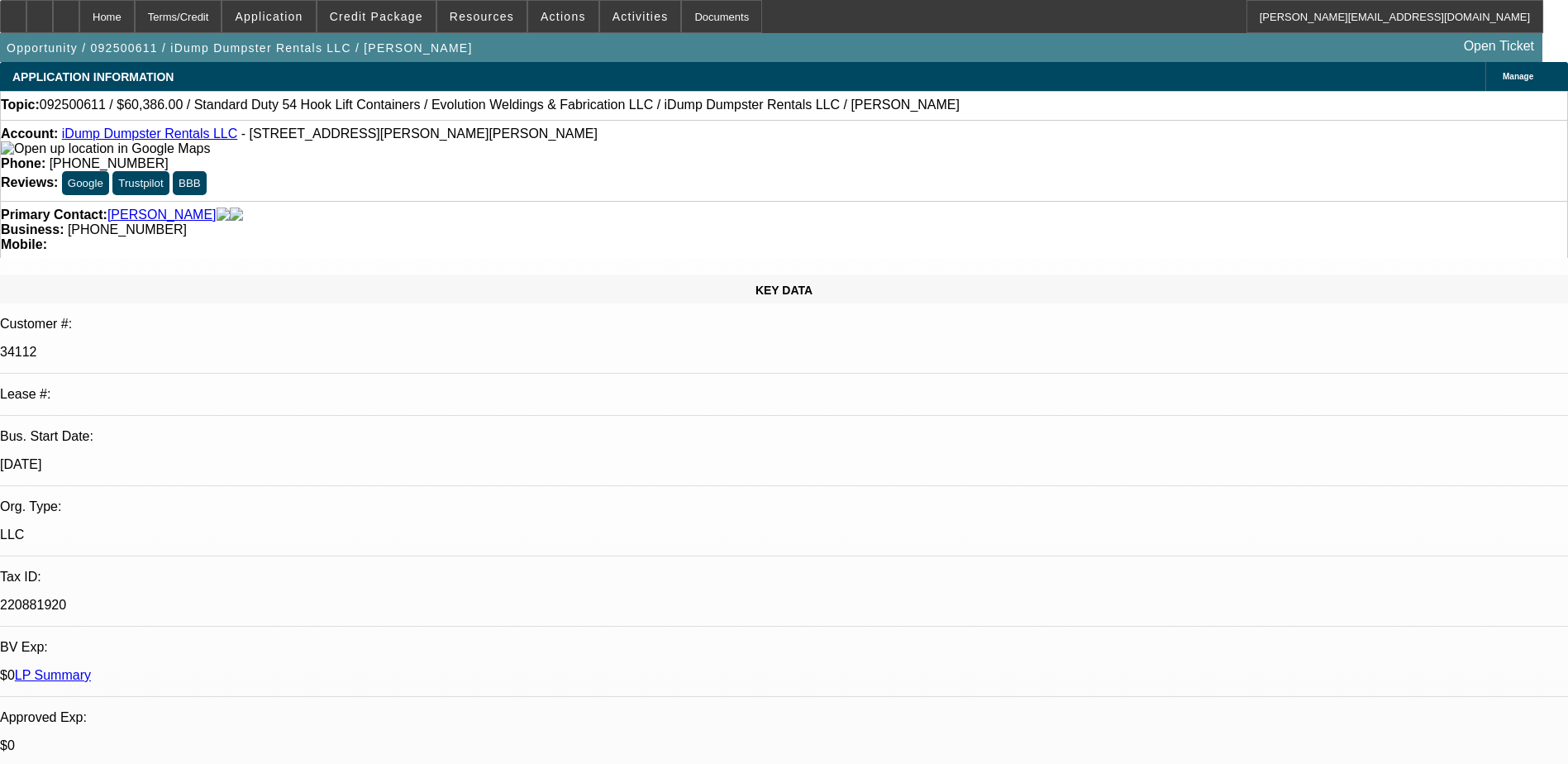
select select "6"
click at [398, 9] on span at bounding box center [376, 17] width 119 height 40
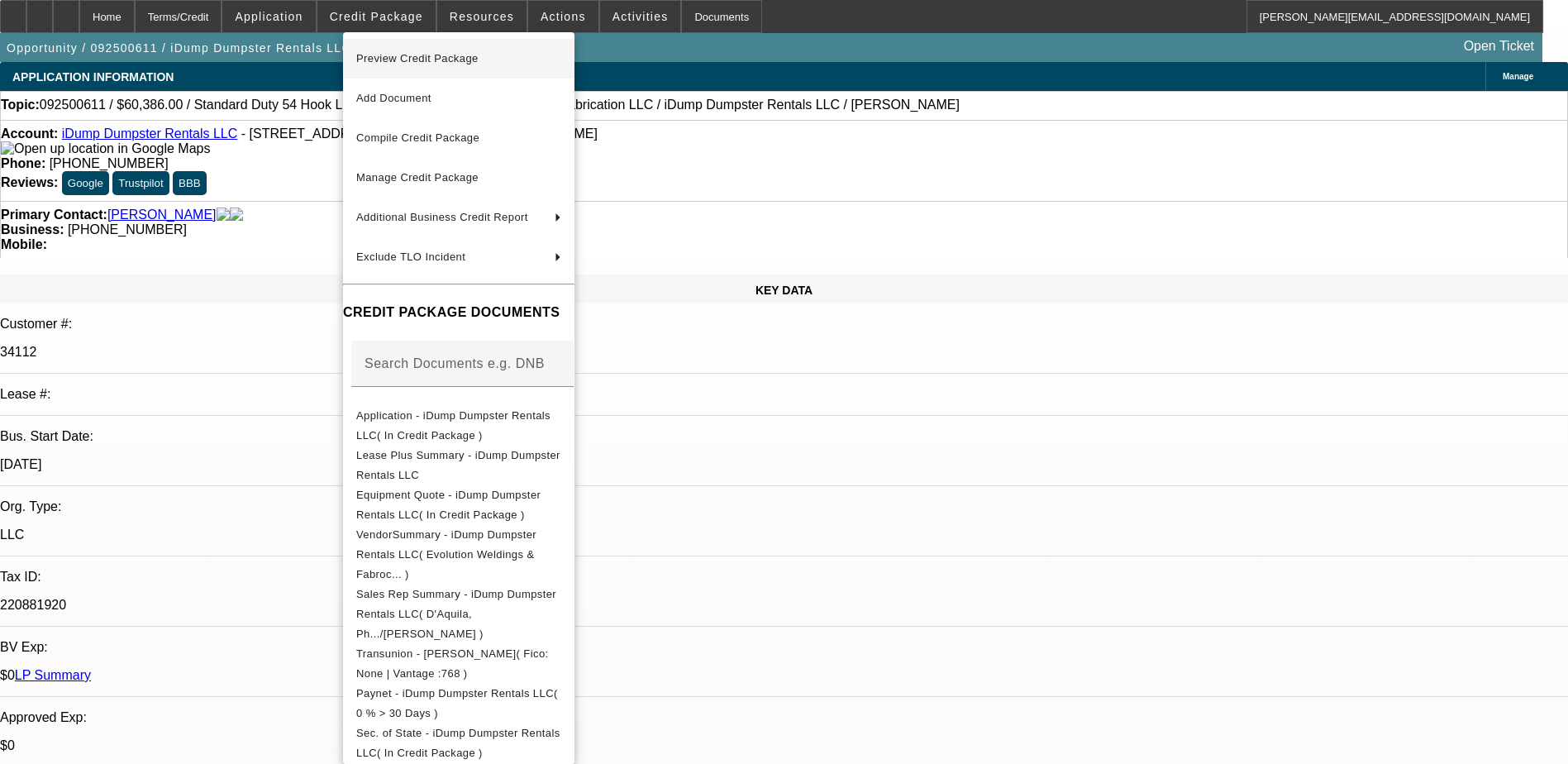
click at [407, 55] on span "Preview Credit Package" at bounding box center [417, 58] width 122 height 12
